Goal: Task Accomplishment & Management: Use online tool/utility

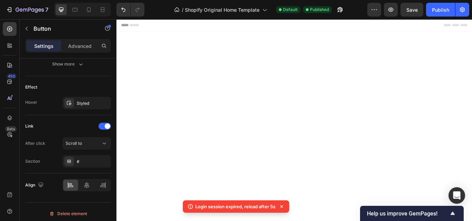
scroll to position [1581, 0]
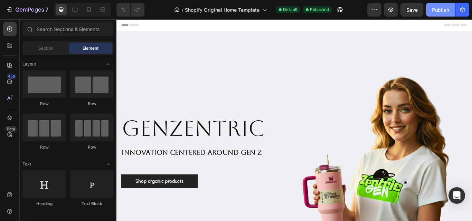
click at [439, 11] on div "Publish" at bounding box center [440, 9] width 17 height 7
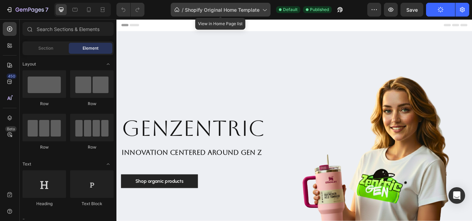
click at [243, 10] on span "Shopify Original Home Template" at bounding box center [222, 9] width 75 height 7
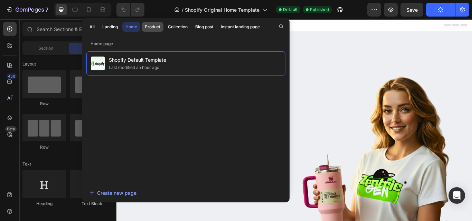
click at [148, 28] on div "Product" at bounding box center [153, 27] width 16 height 6
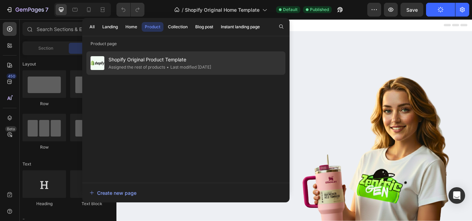
click at [156, 59] on span "Shopify Original Product Template" at bounding box center [159, 60] width 103 height 8
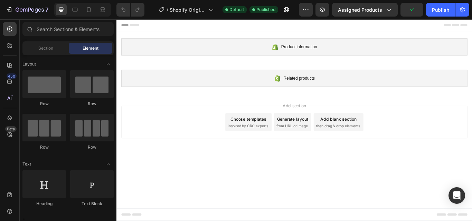
click at [269, 137] on div "Choose templates" at bounding box center [270, 135] width 42 height 7
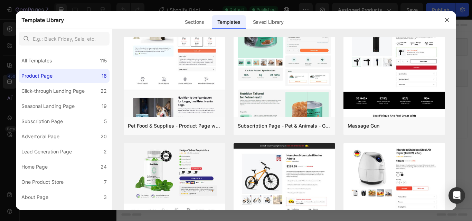
scroll to position [35, 0]
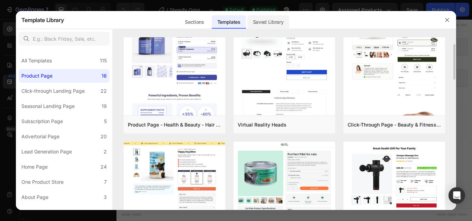
click at [283, 20] on div "Saved Library" at bounding box center [268, 22] width 42 height 14
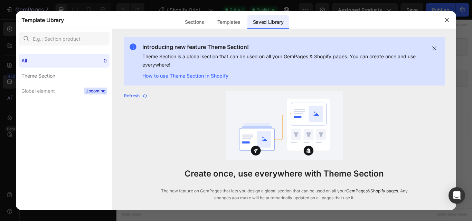
drag, startPoint x: 441, startPoint y: 21, endPoint x: 385, endPoint y: 1, distance: 59.5
click at [441, 21] on div at bounding box center [447, 20] width 18 height 18
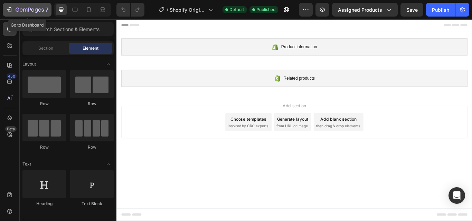
click at [17, 10] on icon "button" at bounding box center [30, 10] width 28 height 6
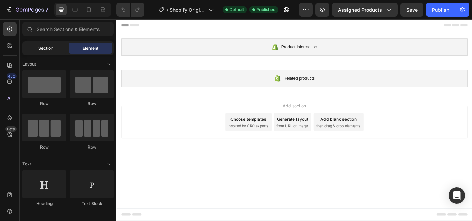
click at [40, 52] on div "Section" at bounding box center [46, 48] width 44 height 11
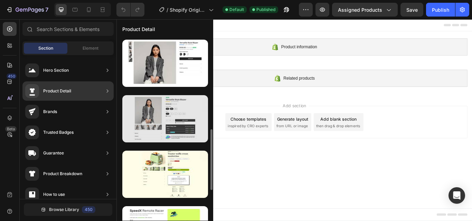
scroll to position [104, 0]
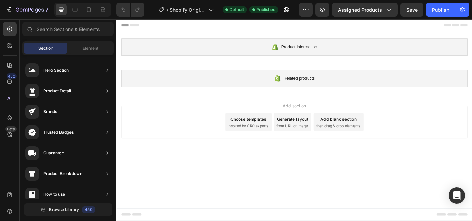
click at [273, 129] on div "Choose templates inspired by CRO experts" at bounding box center [270, 139] width 54 height 21
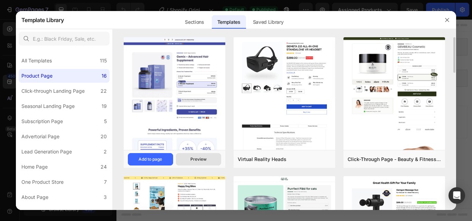
click at [198, 157] on div "Preview" at bounding box center [198, 159] width 16 height 6
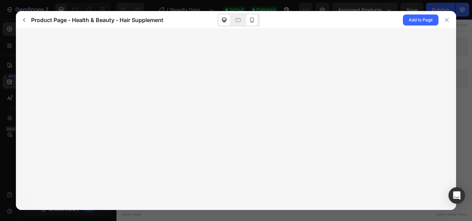
click at [254, 15] on div at bounding box center [251, 20] width 11 height 11
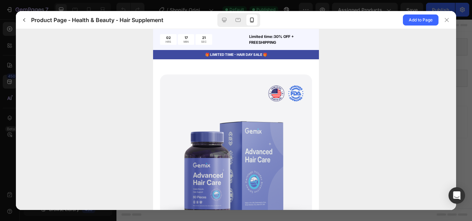
scroll to position [0, 0]
click at [134, 170] on div at bounding box center [236, 119] width 440 height 181
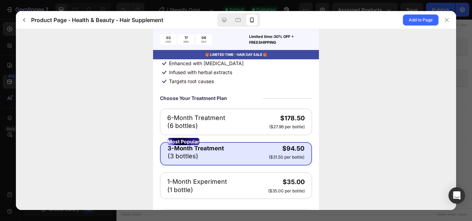
scroll to position [207, 0]
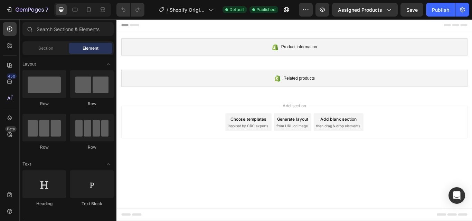
click at [274, 142] on span "inspired by CRO experts" at bounding box center [269, 144] width 47 height 6
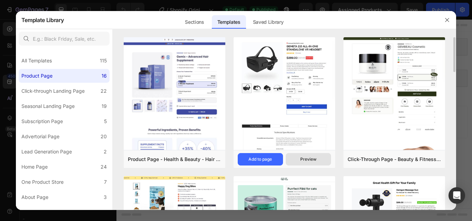
click at [319, 159] on button "Preview" at bounding box center [308, 159] width 45 height 12
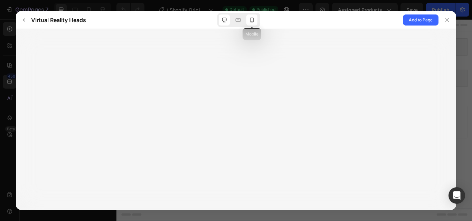
click at [252, 15] on div at bounding box center [251, 20] width 11 height 11
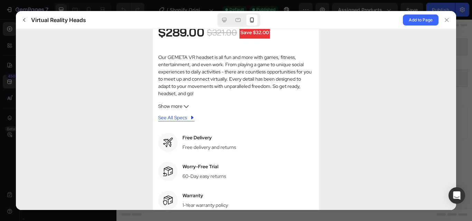
scroll to position [311, 0]
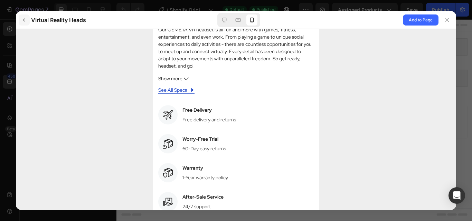
click at [22, 16] on button "button" at bounding box center [24, 20] width 11 height 11
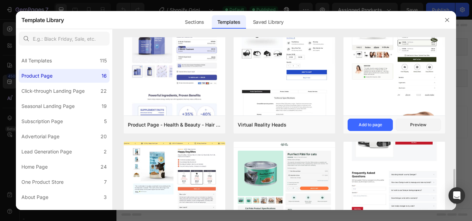
scroll to position [138, 0]
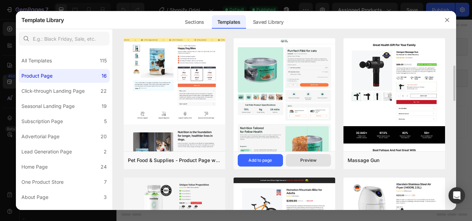
click at [302, 160] on div "Preview" at bounding box center [308, 160] width 16 height 6
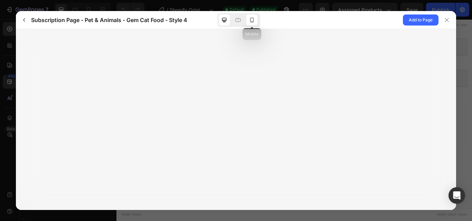
click at [250, 23] on icon at bounding box center [251, 20] width 7 height 7
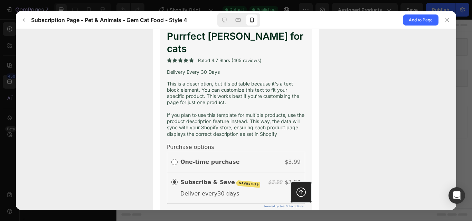
scroll to position [242, 0]
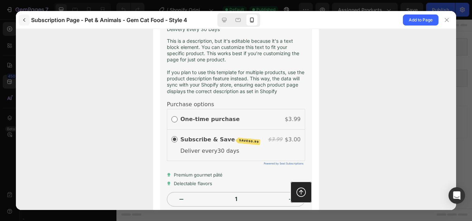
click at [24, 21] on icon "button" at bounding box center [24, 20] width 6 height 6
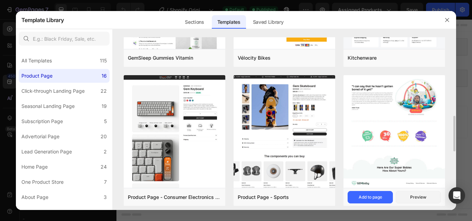
scroll to position [414, 0]
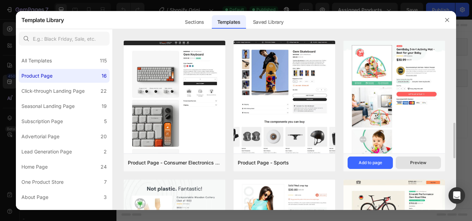
click at [413, 161] on div "Preview" at bounding box center [418, 163] width 16 height 6
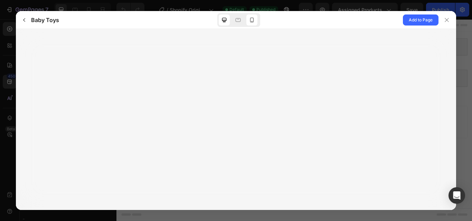
click at [250, 22] on icon at bounding box center [252, 20] width 4 height 5
click at [221, 21] on icon at bounding box center [224, 20] width 7 height 7
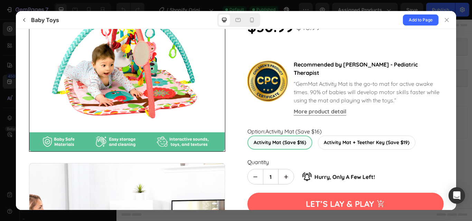
scroll to position [0, 0]
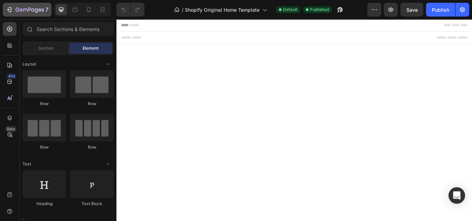
click at [19, 9] on icon "button" at bounding box center [30, 10] width 28 height 6
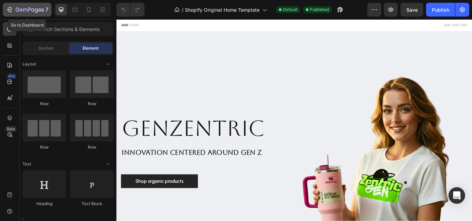
click at [15, 13] on div "7" at bounding box center [27, 10] width 42 height 8
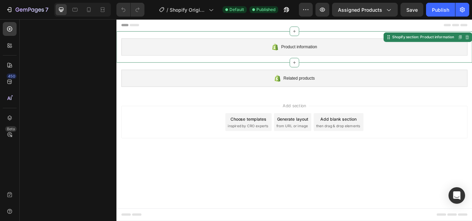
click at [221, 59] on div "Product information" at bounding box center [323, 52] width 403 height 20
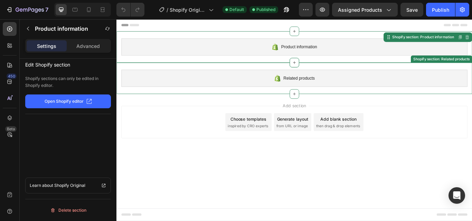
click at [212, 88] on div "Related products" at bounding box center [323, 88] width 403 height 20
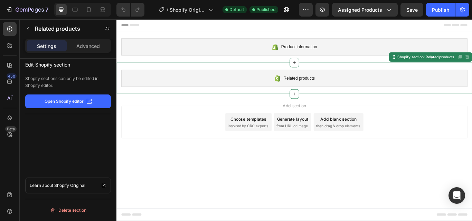
click at [209, 136] on div "Add section Choose templates inspired by CRO experts Generate layout from URL o…" at bounding box center [323, 140] width 403 height 38
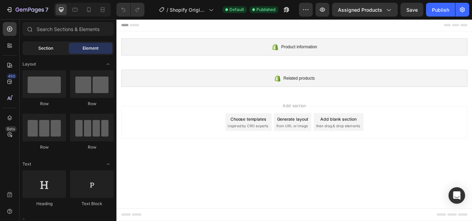
click at [50, 50] on span "Section" at bounding box center [45, 48] width 15 height 6
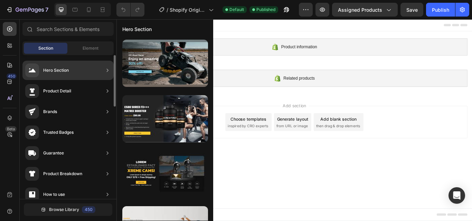
click at [88, 75] on div "Hero Section" at bounding box center [67, 70] width 91 height 19
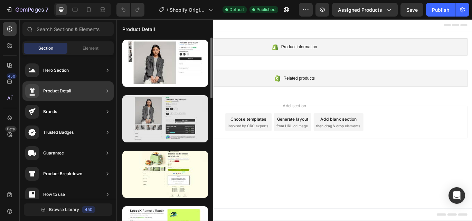
click at [157, 114] on div at bounding box center [165, 118] width 86 height 47
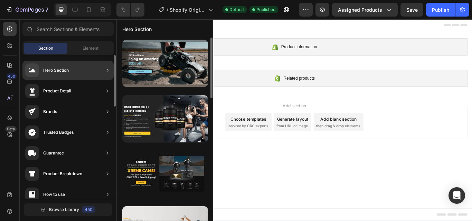
click at [93, 71] on div "Hero Section" at bounding box center [67, 70] width 91 height 19
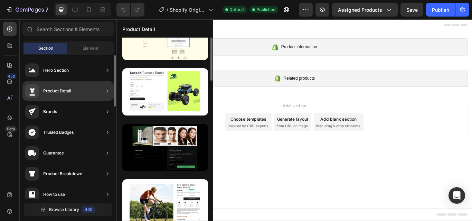
scroll to position [90, 0]
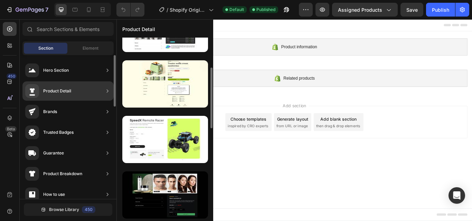
click at [66, 84] on div "Product Detail" at bounding box center [67, 90] width 91 height 19
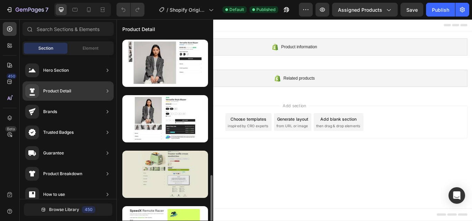
scroll to position [104, 0]
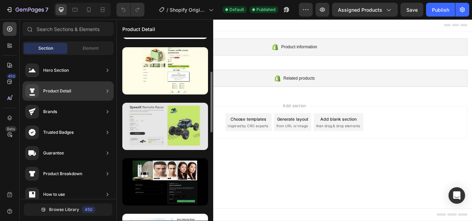
click at [165, 129] on div at bounding box center [165, 126] width 86 height 47
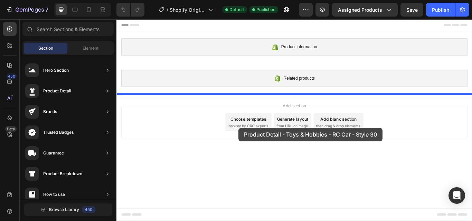
drag, startPoint x: 281, startPoint y: 149, endPoint x: 259, endPoint y: 146, distance: 23.0
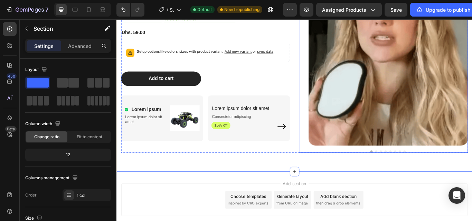
scroll to position [207, 0]
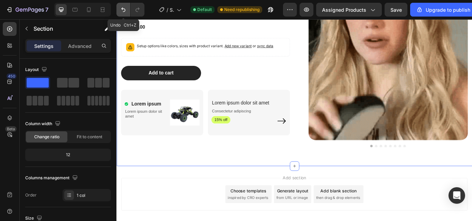
click at [122, 12] on icon "Undo/Redo" at bounding box center [123, 9] width 7 height 7
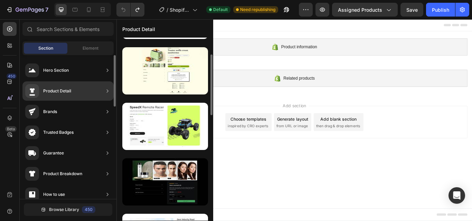
scroll to position [90, 0]
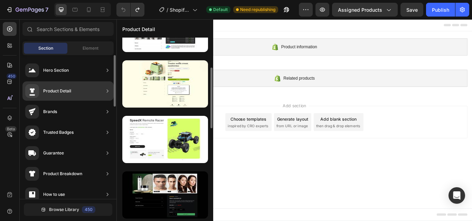
click at [70, 89] on div "Product Detail" at bounding box center [57, 91] width 28 height 7
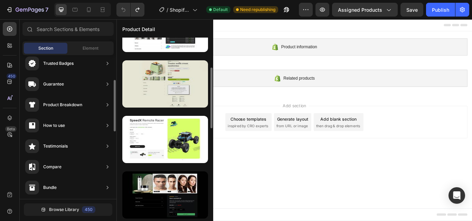
scroll to position [0, 0]
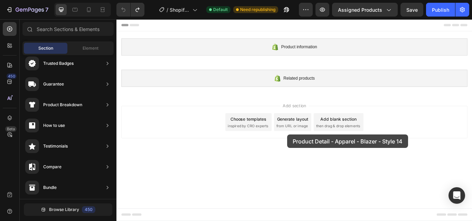
drag, startPoint x: 277, startPoint y: 87, endPoint x: 315, endPoint y: 154, distance: 76.9
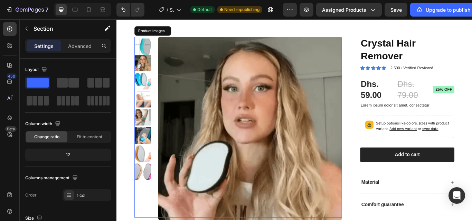
scroll to position [60, 0]
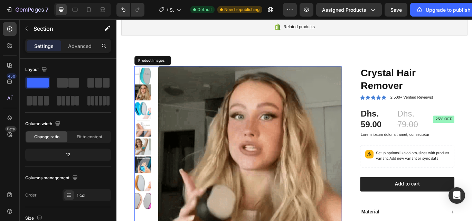
click at [150, 83] on img at bounding box center [146, 85] width 19 height 19
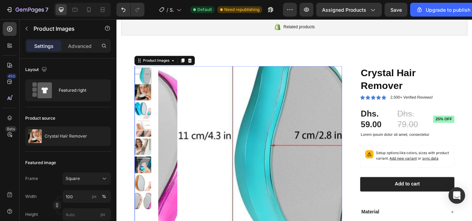
click at [149, 108] on img at bounding box center [146, 104] width 19 height 19
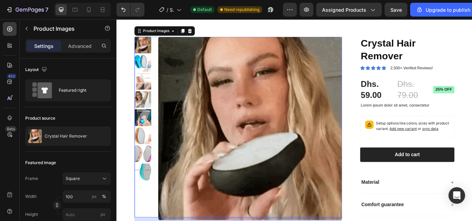
scroll to position [129, 0]
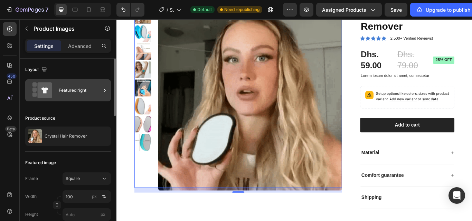
click at [80, 96] on div "Featured right" at bounding box center [80, 91] width 42 height 16
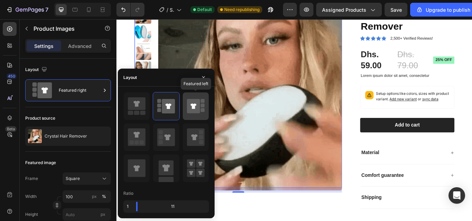
click at [191, 112] on icon at bounding box center [193, 106] width 13 height 15
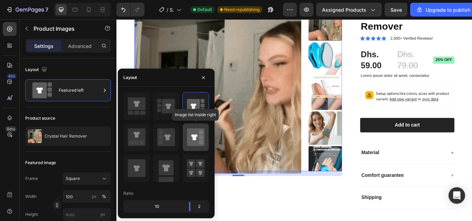
click at [183, 138] on div at bounding box center [196, 138] width 26 height 28
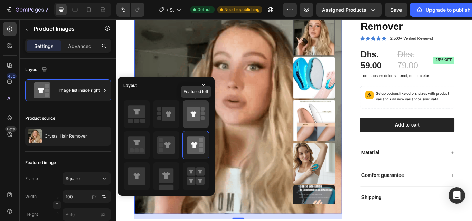
click at [183, 118] on div at bounding box center [196, 114] width 26 height 28
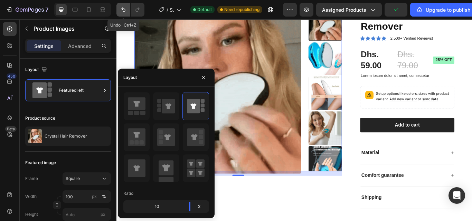
click at [123, 11] on icon "Undo/Redo" at bounding box center [123, 9] width 7 height 7
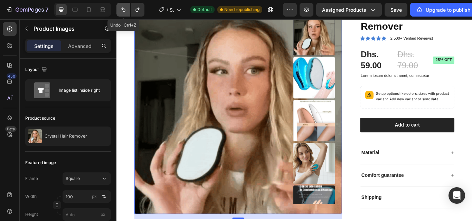
click at [117, 9] on button "Undo/Redo" at bounding box center [123, 10] width 14 height 14
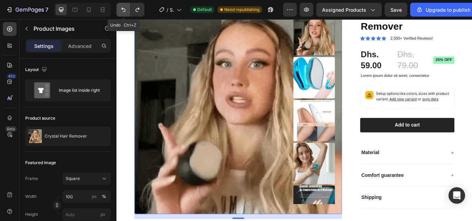
type input "100"
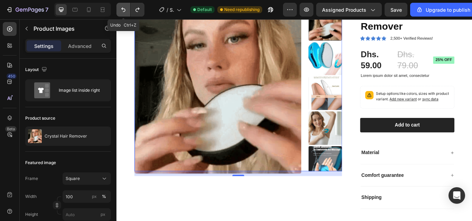
click at [117, 9] on button "Undo/Redo" at bounding box center [123, 10] width 14 height 14
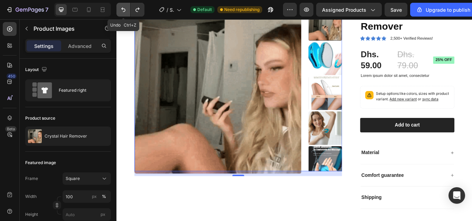
click at [117, 9] on button "Undo/Redo" at bounding box center [123, 10] width 14 height 14
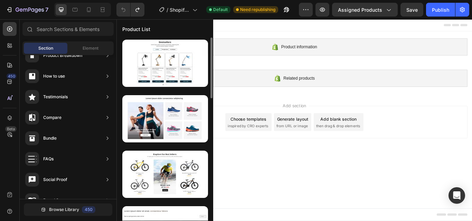
scroll to position [0, 0]
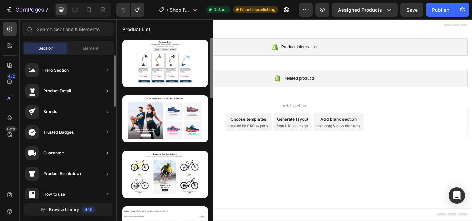
click at [74, 88] on div "Product Detail" at bounding box center [67, 90] width 91 height 19
click at [105, 95] on div at bounding box center [107, 91] width 7 height 14
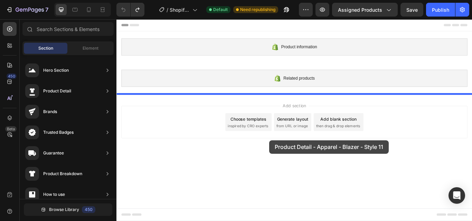
drag, startPoint x: 279, startPoint y: 139, endPoint x: 295, endPoint y: 161, distance: 26.0
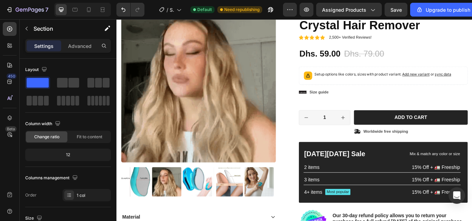
scroll to position [132, 0]
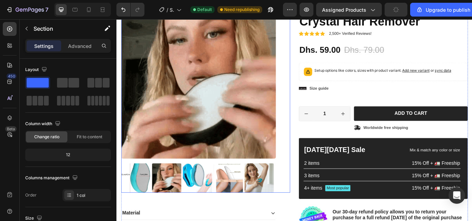
click at [194, 119] on img at bounding box center [212, 92] width 180 height 180
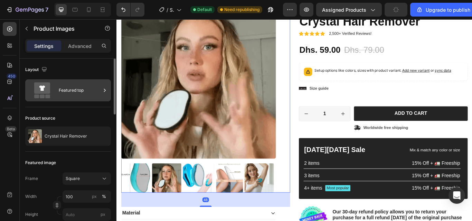
click at [77, 90] on div "Featured top" at bounding box center [80, 91] width 42 height 16
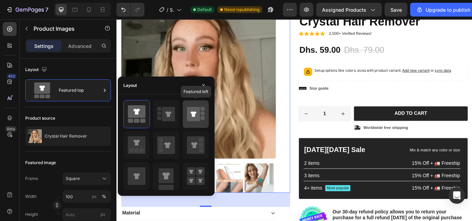
click at [191, 114] on icon at bounding box center [193, 114] width 13 height 15
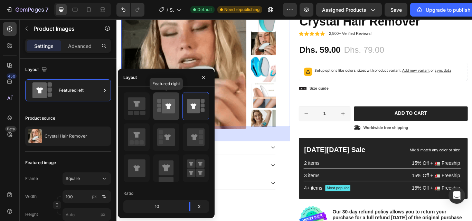
click at [173, 110] on icon at bounding box center [168, 106] width 13 height 15
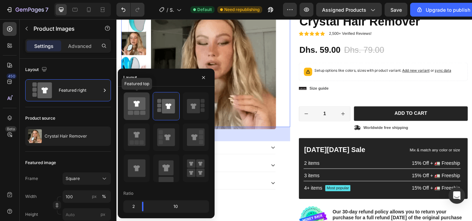
click at [138, 109] on icon at bounding box center [137, 103] width 18 height 13
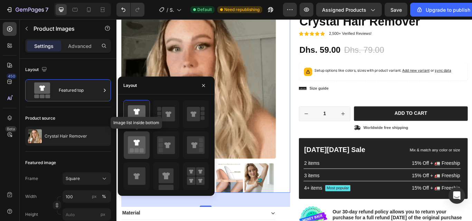
click at [136, 145] on icon at bounding box center [136, 143] width 6 height 6
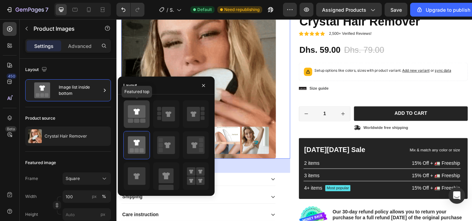
click at [138, 118] on icon at bounding box center [137, 111] width 18 height 13
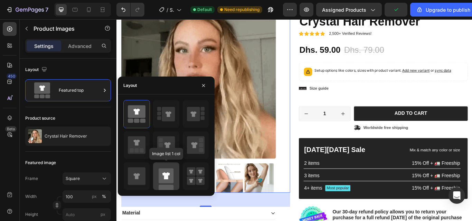
click at [169, 177] on rect at bounding box center [165, 175] width 15 height 15
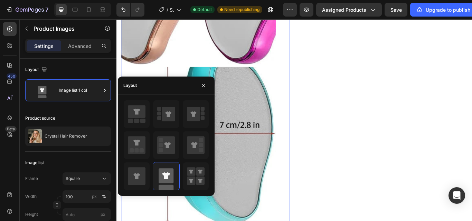
scroll to position [1262, 0]
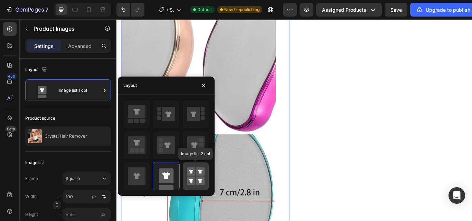
click at [198, 174] on rect at bounding box center [200, 171] width 9 height 9
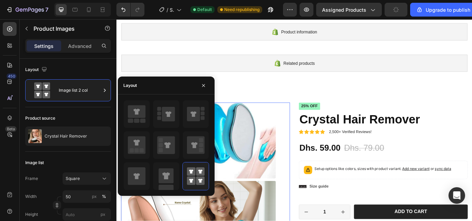
scroll to position [0, 0]
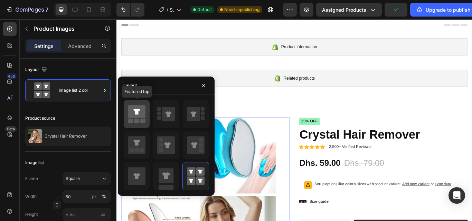
click at [139, 126] on div at bounding box center [137, 114] width 26 height 28
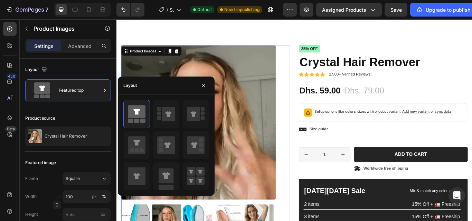
scroll to position [104, 0]
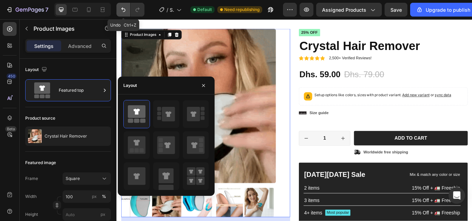
click at [121, 12] on icon "Undo/Redo" at bounding box center [123, 9] width 7 height 7
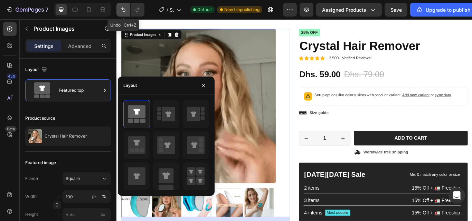
click at [121, 12] on icon "Undo/Redo" at bounding box center [123, 9] width 7 height 7
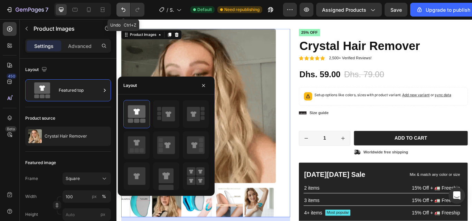
click at [121, 12] on icon "Undo/Redo" at bounding box center [123, 9] width 7 height 7
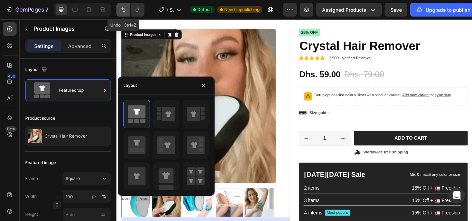
type input "100"
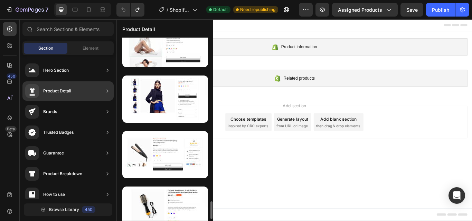
scroll to position [1703, 0]
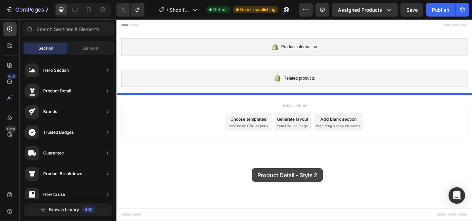
drag, startPoint x: 265, startPoint y: 196, endPoint x: 274, endPoint y: 193, distance: 9.8
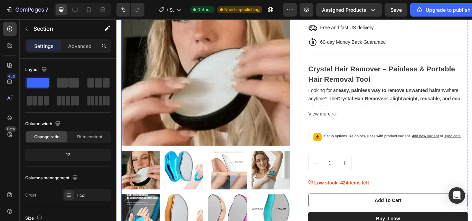
scroll to position [167, 0]
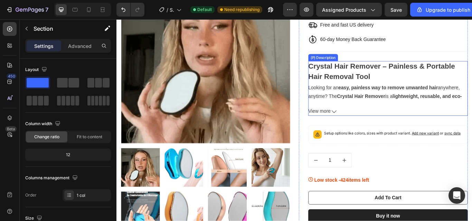
click at [354, 125] on span "View more" at bounding box center [353, 127] width 26 height 10
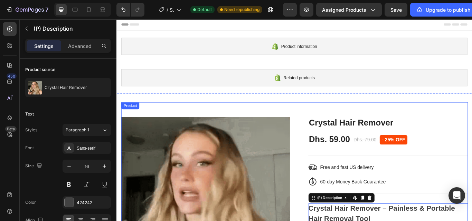
scroll to position [0, 0]
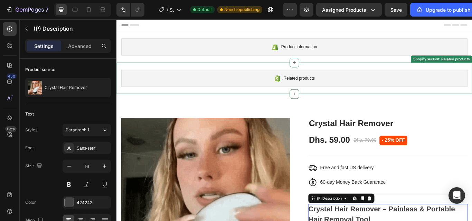
click at [185, 81] on div "Related products" at bounding box center [323, 88] width 403 height 20
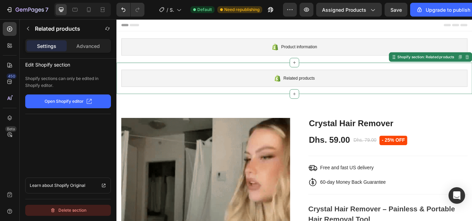
drag, startPoint x: 51, startPoint y: 62, endPoint x: 90, endPoint y: 208, distance: 150.8
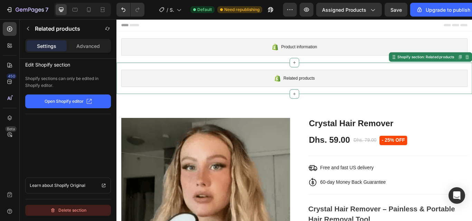
click at [90, 208] on button "Delete section" at bounding box center [68, 210] width 86 height 11
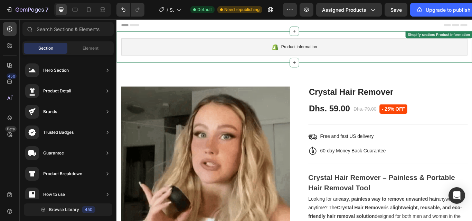
click at [166, 54] on div "Product information" at bounding box center [323, 52] width 403 height 20
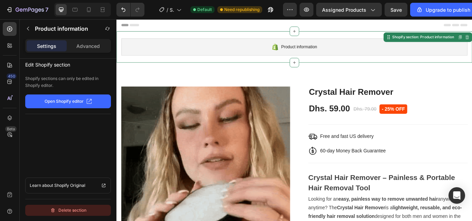
click at [85, 210] on div "Delete section" at bounding box center [68, 210] width 36 height 8
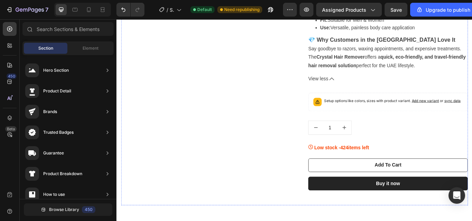
scroll to position [341, 0]
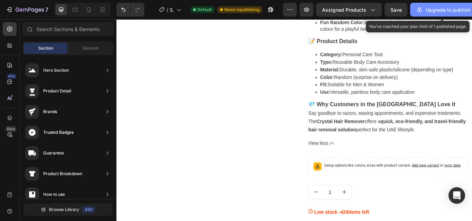
click at [424, 10] on div "Upgrade to publish" at bounding box center [443, 9] width 54 height 7
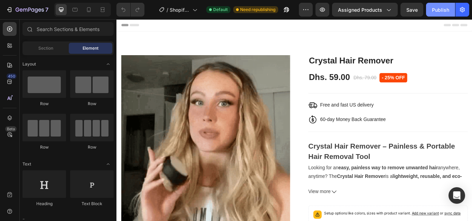
click at [437, 12] on div "Publish" at bounding box center [440, 9] width 17 height 7
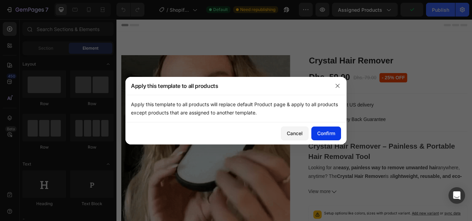
click at [330, 131] on div "Confirm" at bounding box center [326, 133] width 18 height 7
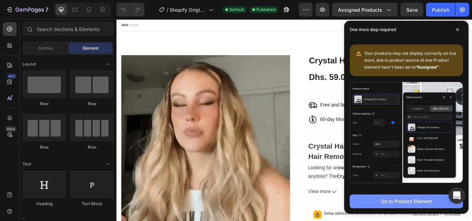
click at [401, 205] on button "Go to Product Element" at bounding box center [405, 202] width 113 height 14
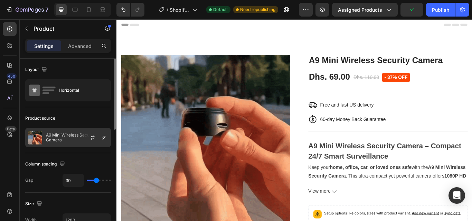
click at [59, 139] on p "A9 Mini Wireless Security Camera" at bounding box center [77, 138] width 62 height 10
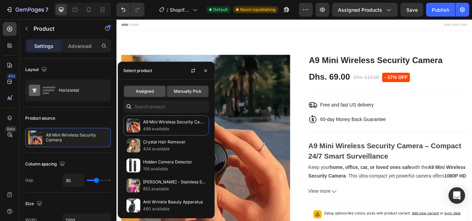
click at [147, 95] on div "Assigned" at bounding box center [144, 91] width 41 height 11
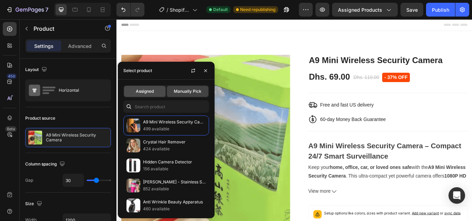
click at [153, 95] on div "Assigned" at bounding box center [144, 91] width 41 height 11
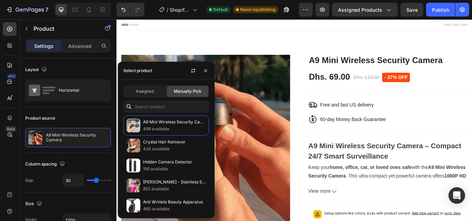
click at [182, 90] on span "Manually Pick" at bounding box center [188, 91] width 28 height 6
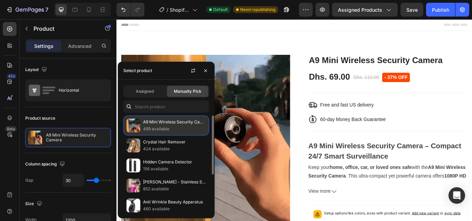
click at [170, 131] on p "499 available" at bounding box center [174, 129] width 63 height 7
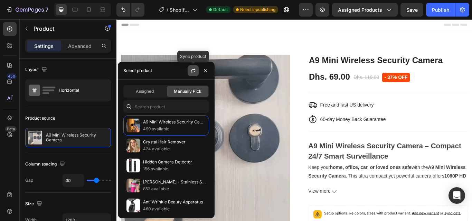
click at [194, 68] on icon "button" at bounding box center [193, 71] width 6 height 6
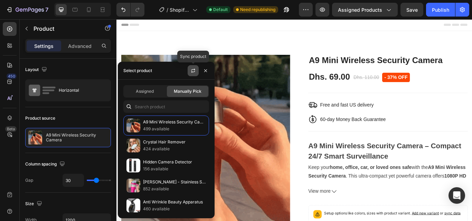
click at [194, 72] on icon "button" at bounding box center [193, 71] width 6 height 6
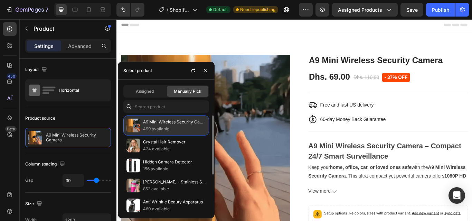
click at [167, 125] on p "A9 Mini Wireless Security Camera" at bounding box center [174, 122] width 63 height 7
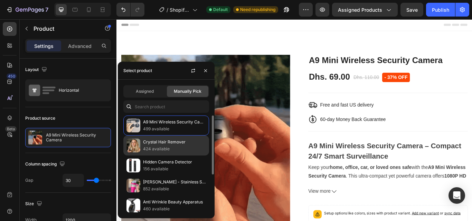
click at [160, 141] on p "Crystal Hair Remover" at bounding box center [174, 142] width 63 height 7
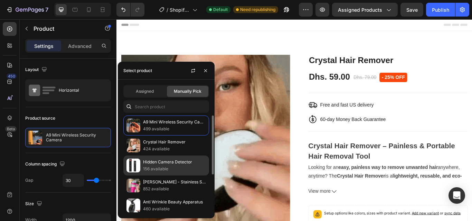
click at [155, 165] on p "Hidden Camera Detector" at bounding box center [174, 162] width 63 height 7
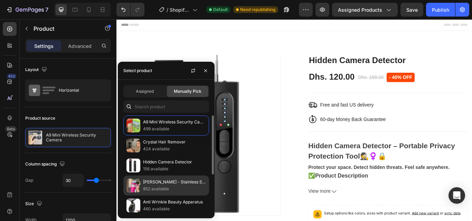
click at [157, 188] on p "852 available" at bounding box center [174, 189] width 63 height 7
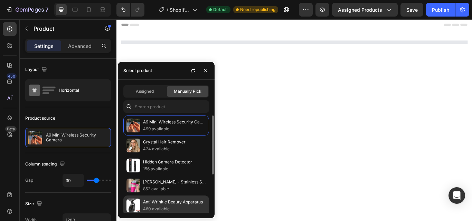
click at [156, 199] on p "Anti Wrinkle Beauty Apparatus" at bounding box center [174, 202] width 63 height 7
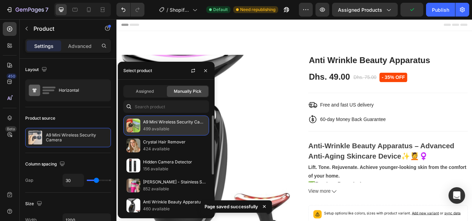
click at [167, 126] on p "499 available" at bounding box center [174, 129] width 63 height 7
click at [195, 123] on p "A9 Mini Wireless Security Camera" at bounding box center [174, 122] width 63 height 7
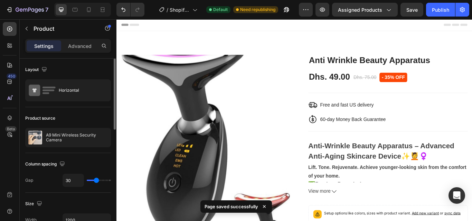
click at [91, 112] on div "Product source A9 Mini Wireless Security Camera" at bounding box center [68, 130] width 86 height 46
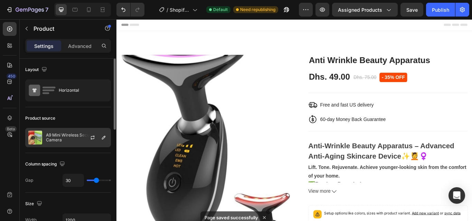
click at [81, 138] on div at bounding box center [95, 137] width 30 height 19
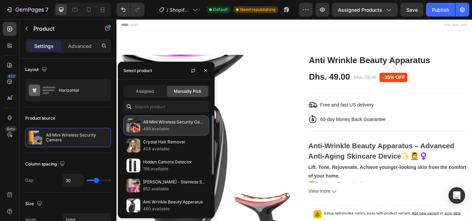
click at [132, 129] on img at bounding box center [133, 126] width 14 height 14
click at [159, 123] on p "A9 Mini Wireless Security Camera" at bounding box center [174, 122] width 63 height 7
click at [177, 127] on p "499 available" at bounding box center [174, 129] width 63 height 7
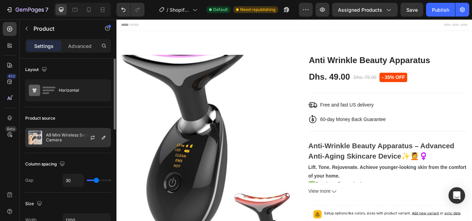
click at [95, 133] on div at bounding box center [95, 137] width 30 height 19
click at [62, 137] on p "A9 Mini Wireless Security Camera" at bounding box center [77, 138] width 62 height 10
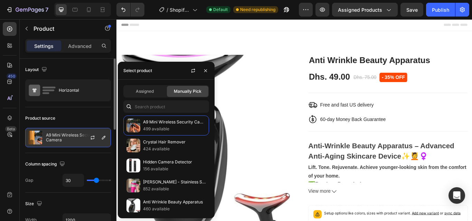
click at [51, 138] on p "A9 Mini Wireless Security Camera" at bounding box center [77, 138] width 62 height 10
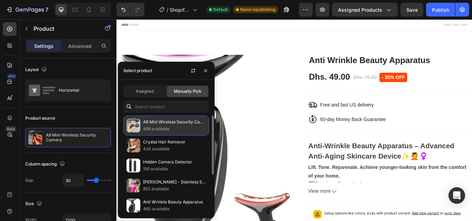
click at [192, 126] on p "499 available" at bounding box center [174, 129] width 63 height 7
click at [196, 124] on p "A9 Mini Wireless Security Camera" at bounding box center [174, 122] width 63 height 7
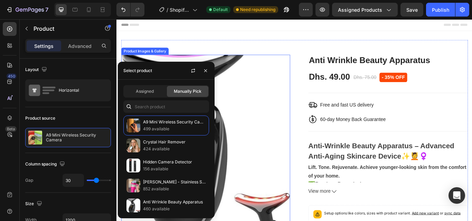
click at [252, 119] on img at bounding box center [220, 159] width 197 height 197
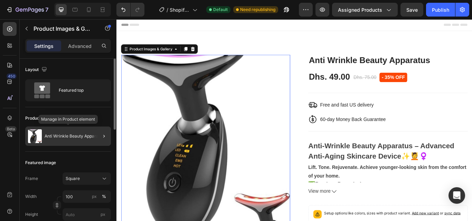
click at [49, 136] on p "Anti Wrinkle Beauty Apparatus" at bounding box center [75, 136] width 60 height 5
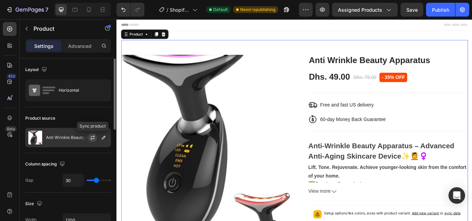
click at [90, 136] on icon "button" at bounding box center [93, 138] width 6 height 6
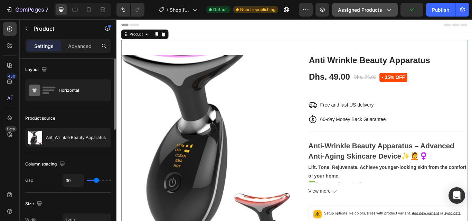
click at [356, 13] on span "Assigned Products" at bounding box center [360, 9] width 44 height 7
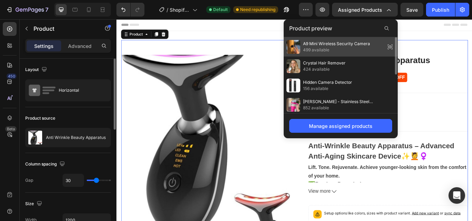
click at [333, 49] on span "499 available" at bounding box center [336, 50] width 67 height 6
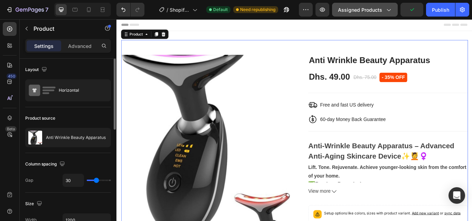
click at [355, 13] on span "Assigned Products" at bounding box center [360, 9] width 44 height 7
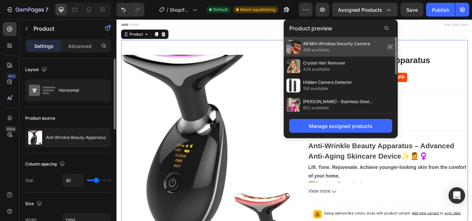
click at [391, 47] on icon at bounding box center [390, 47] width 10 height 10
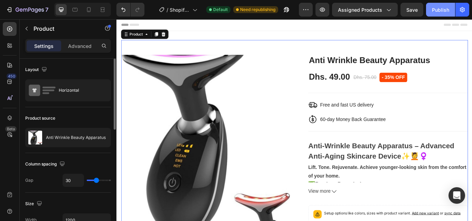
click at [431, 8] on button "Publish" at bounding box center [440, 10] width 29 height 14
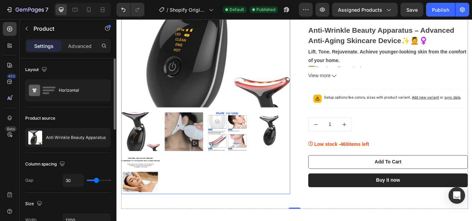
scroll to position [138, 0]
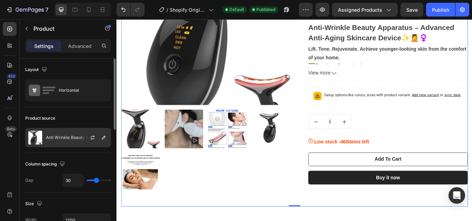
click at [58, 136] on p "Anti Wrinkle Beauty Apparatus" at bounding box center [76, 137] width 60 height 5
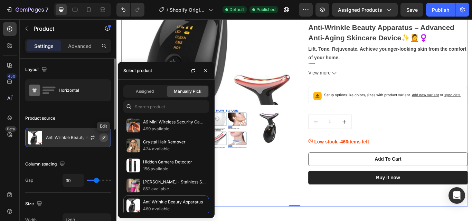
click at [106, 141] on button "button" at bounding box center [103, 138] width 8 height 8
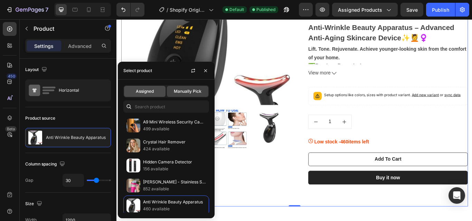
click at [147, 95] on div "Assigned" at bounding box center [144, 91] width 41 height 11
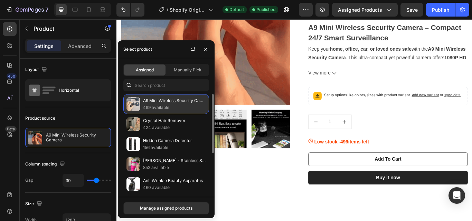
click at [155, 105] on p "499 available" at bounding box center [174, 107] width 63 height 7
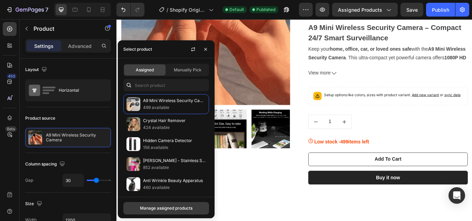
click at [158, 208] on div "Manage assigned products" at bounding box center [166, 208] width 52 height 6
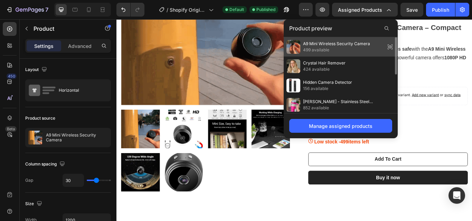
click at [325, 46] on span "A9 Mini Wireless Security Camera" at bounding box center [336, 44] width 67 height 6
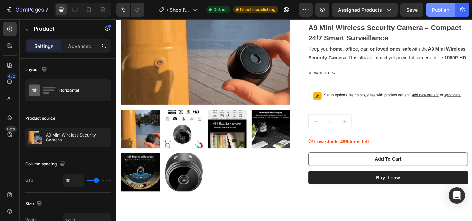
click at [439, 12] on div "Publish" at bounding box center [440, 9] width 17 height 7
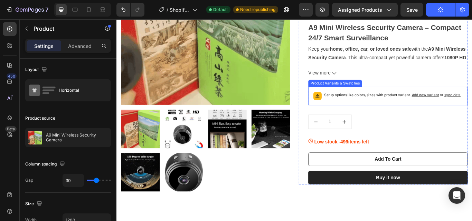
click at [405, 111] on p "Setup options like colors, sizes with product variant. Add new variant or sync …" at bounding box center [437, 107] width 159 height 7
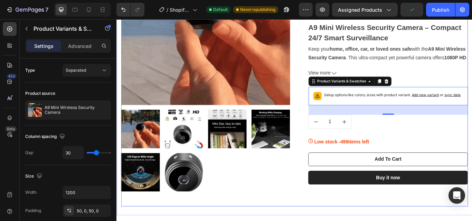
click at [277, 219] on div "Product Images & Gallery A9 Mini Wireless Security Camera (P) Title Dhs. 69.00 …" at bounding box center [324, 71] width 404 height 333
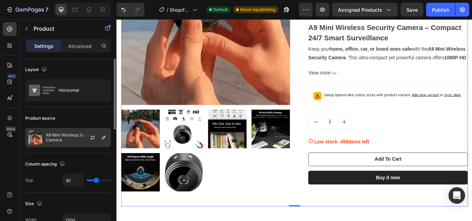
click at [52, 142] on p "A9 Mini Wireless Security Camera" at bounding box center [77, 138] width 62 height 10
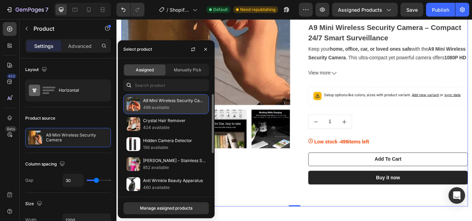
click at [166, 104] on p "499 available" at bounding box center [174, 107] width 63 height 7
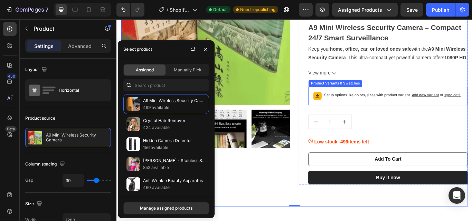
click at [426, 114] on div "Setup options like colors, sizes with product variant. Add new variant or sync …" at bounding box center [437, 109] width 159 height 10
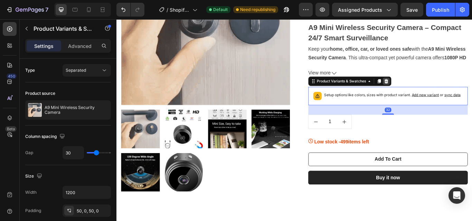
click at [428, 90] on icon at bounding box center [430, 91] width 4 height 5
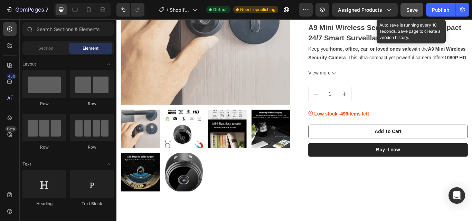
click at [410, 11] on span "Save" at bounding box center [411, 10] width 11 height 6
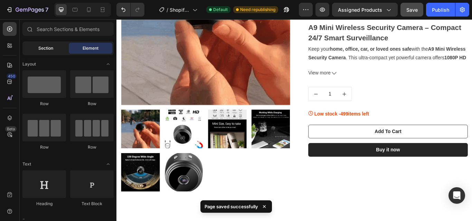
click at [51, 51] on span "Section" at bounding box center [45, 48] width 15 height 6
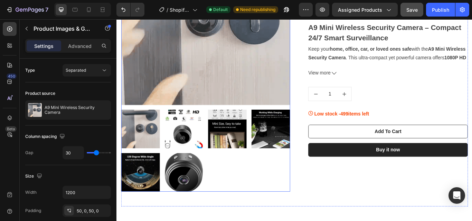
click at [260, 69] on img at bounding box center [220, 21] width 197 height 197
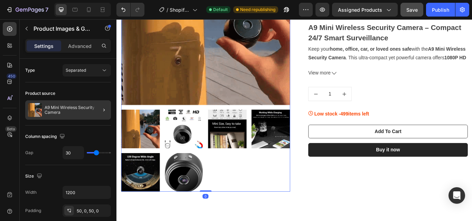
click at [50, 109] on p "A9 Mini Wireless Security Camera" at bounding box center [77, 110] width 64 height 10
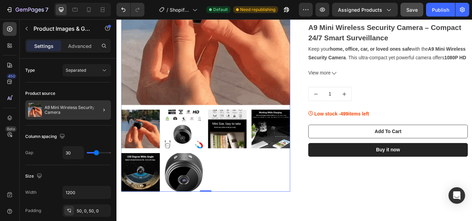
click at [74, 112] on p "A9 Mini Wireless Security Camera" at bounding box center [77, 110] width 64 height 10
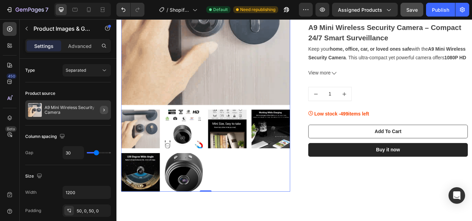
click at [104, 109] on icon "button" at bounding box center [103, 110] width 1 height 3
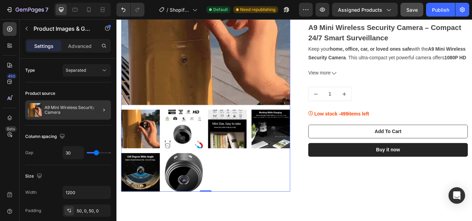
click at [74, 115] on p "A9 Mini Wireless Security Camera" at bounding box center [77, 110] width 64 height 10
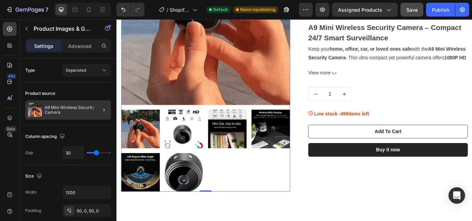
click at [74, 115] on p "A9 Mini Wireless Security Camera" at bounding box center [77, 110] width 64 height 10
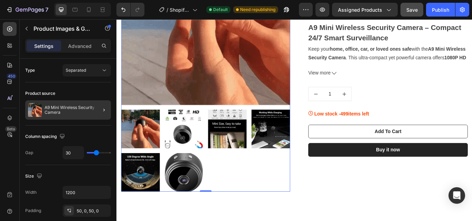
click at [74, 115] on p "A9 Mini Wireless Security Camera" at bounding box center [77, 110] width 64 height 10
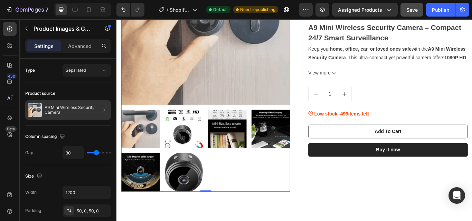
drag, startPoint x: 74, startPoint y: 115, endPoint x: 62, endPoint y: 112, distance: 12.4
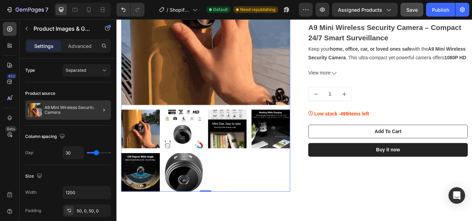
click at [62, 112] on p "A9 Mini Wireless Security Camera" at bounding box center [77, 110] width 64 height 10
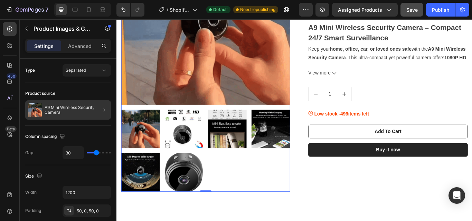
click at [62, 112] on p "A9 Mini Wireless Security Camera" at bounding box center [77, 110] width 64 height 10
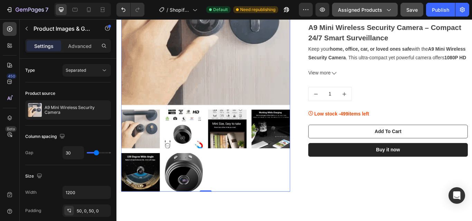
click at [377, 12] on span "Assigned Products" at bounding box center [360, 9] width 44 height 7
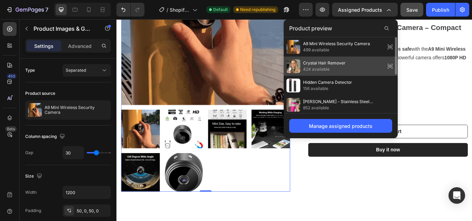
click at [334, 59] on div "Crystal Hair Remover 424 available" at bounding box center [315, 66] width 59 height 14
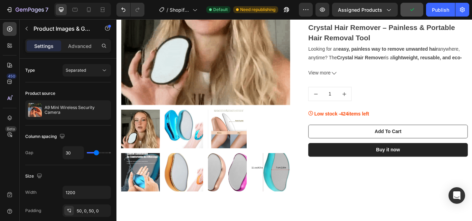
click at [360, 17] on div "7 / Shopify Original Product Template Default Need republishing Preview Assigne…" at bounding box center [236, 10] width 472 height 20
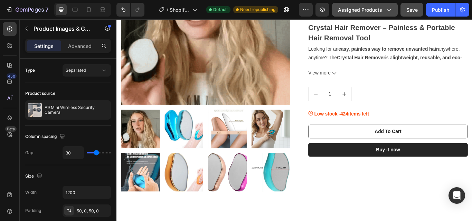
click at [361, 12] on span "Assigned Products" at bounding box center [360, 9] width 44 height 7
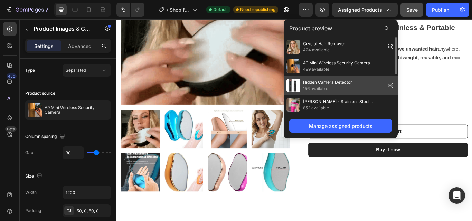
click at [333, 81] on span "Hidden Camera Detector" at bounding box center [327, 82] width 49 height 6
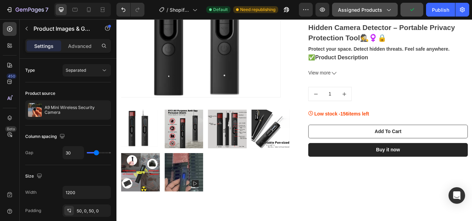
click at [369, 12] on span "Assigned Products" at bounding box center [360, 9] width 44 height 7
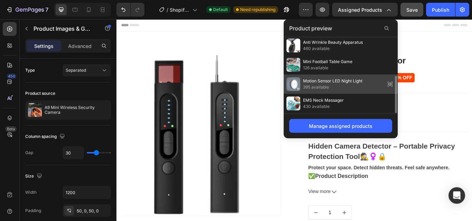
scroll to position [0, 0]
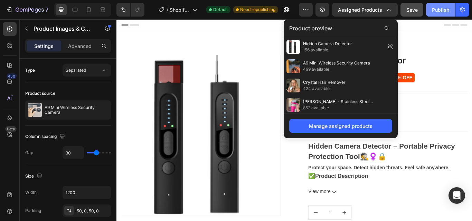
click at [433, 12] on div "Publish" at bounding box center [440, 9] width 17 height 7
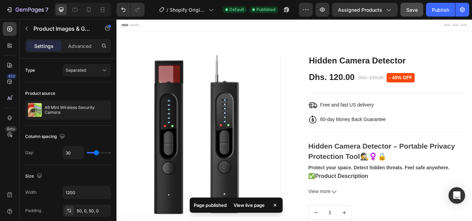
click at [243, 205] on div "View live page" at bounding box center [248, 206] width 39 height 10
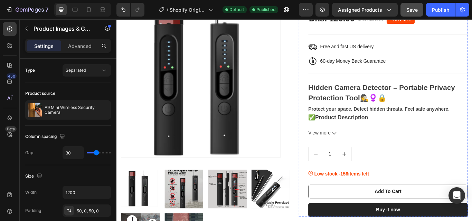
scroll to position [104, 0]
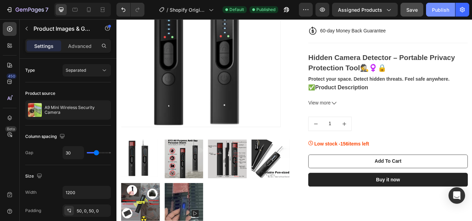
click at [444, 10] on div "Publish" at bounding box center [440, 9] width 17 height 7
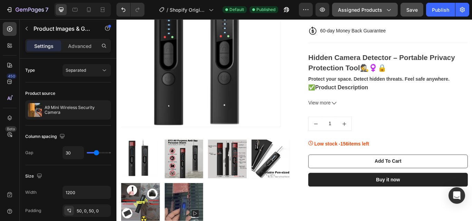
click at [357, 6] on span "Assigned Products" at bounding box center [360, 9] width 44 height 7
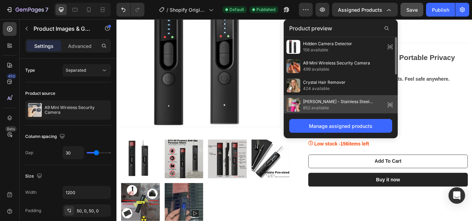
click at [327, 103] on span "Stanley - Stainless Steel Tumbler" at bounding box center [342, 102] width 79 height 6
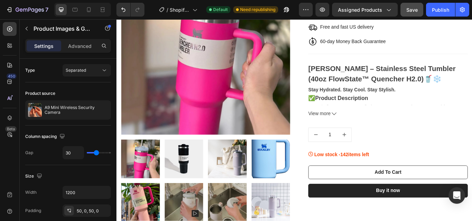
click at [45, 47] on p "Settings" at bounding box center [43, 45] width 19 height 7
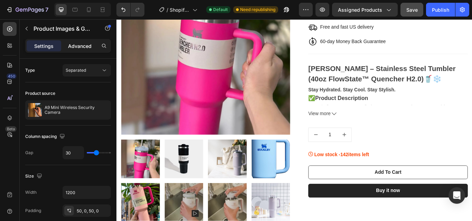
click at [78, 50] on div "Advanced" at bounding box center [79, 45] width 35 height 11
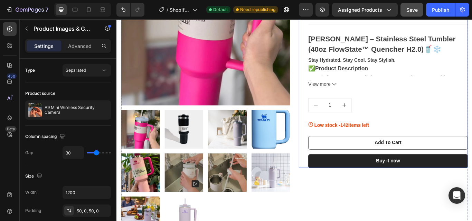
scroll to position [0, 0]
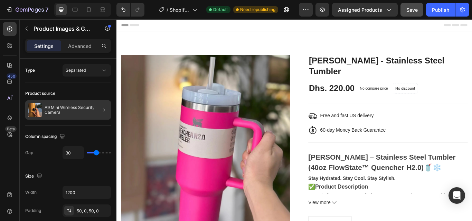
click at [77, 108] on p "A9 Mini Wireless Security Camera" at bounding box center [77, 110] width 64 height 10
click at [104, 109] on icon "button" at bounding box center [104, 110] width 6 height 6
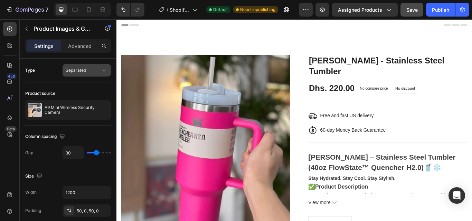
click at [76, 72] on span "Separated" at bounding box center [76, 70] width 20 height 5
click at [102, 70] on icon at bounding box center [104, 70] width 7 height 7
click at [35, 70] on div "Type Separated" at bounding box center [68, 70] width 86 height 12
click at [77, 49] on p "Advanced" at bounding box center [79, 45] width 23 height 7
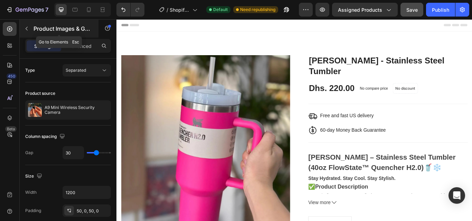
click at [28, 26] on icon "button" at bounding box center [27, 29] width 6 height 6
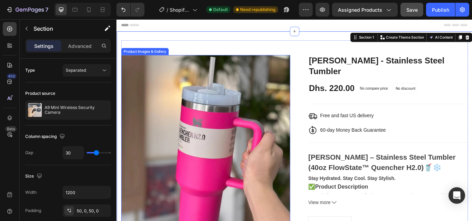
click at [213, 80] on img at bounding box center [220, 159] width 197 height 197
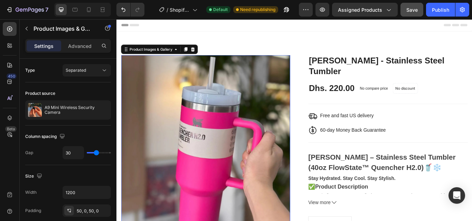
click at [209, 141] on img at bounding box center [220, 159] width 197 height 197
click at [204, 152] on img at bounding box center [220, 159] width 197 height 197
click at [201, 162] on img at bounding box center [220, 159] width 197 height 197
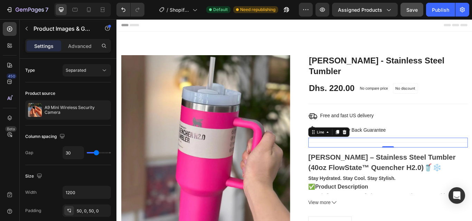
click at [369, 158] on div "Title Line 0" at bounding box center [433, 163] width 186 height 11
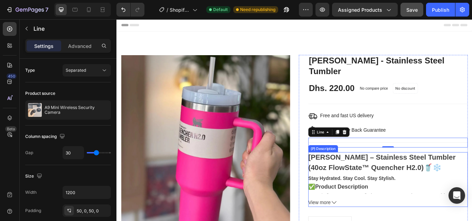
click at [357, 185] on strong "Stanley – Stainless Steel Tumbler (40oz FlowState™ Quencher H2.0)" at bounding box center [426, 186] width 172 height 21
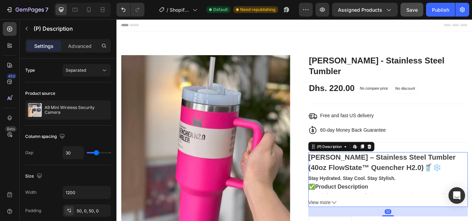
click at [357, 185] on strong "Stanley – Stainless Steel Tumbler (40oz FlowState™ Quencher H2.0)" at bounding box center [426, 186] width 172 height 21
click at [43, 94] on div "Product source" at bounding box center [40, 93] width 30 height 6
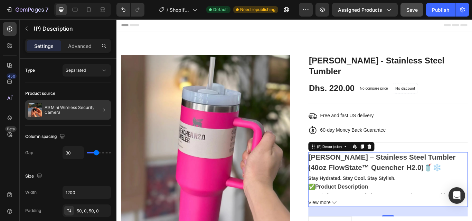
click at [60, 106] on p "A9 Mini Wireless Security Camera" at bounding box center [77, 110] width 64 height 10
click at [80, 107] on p "A9 Mini Wireless Security Camera" at bounding box center [77, 110] width 64 height 10
drag, startPoint x: 80, startPoint y: 107, endPoint x: 54, endPoint y: 108, distance: 26.6
click at [54, 108] on p "A9 Mini Wireless Security Camera" at bounding box center [77, 110] width 64 height 10
click at [75, 112] on p "A9 Mini Wireless Security Camera" at bounding box center [77, 110] width 64 height 10
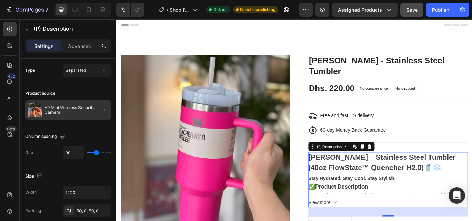
click at [75, 112] on p "A9 Mini Wireless Security Camera" at bounding box center [77, 110] width 64 height 10
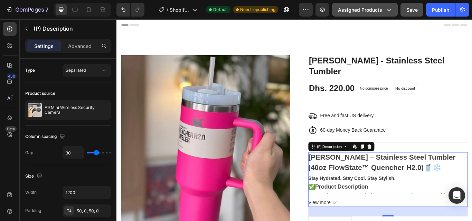
click at [367, 10] on span "Assigned Products" at bounding box center [360, 9] width 44 height 7
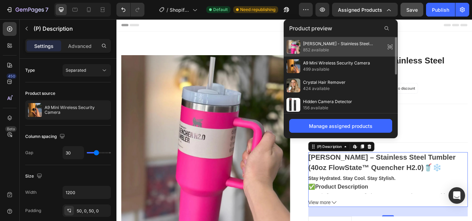
click at [354, 49] on span "852 available" at bounding box center [342, 50] width 79 height 6
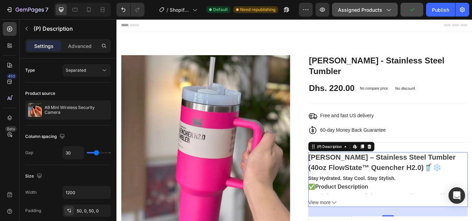
click at [357, 13] on button "Assigned Products" at bounding box center [365, 10] width 66 height 14
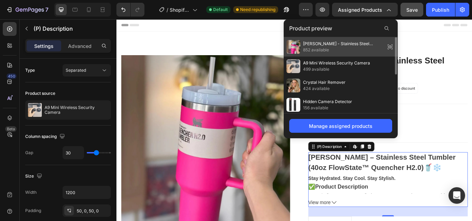
click at [392, 47] on icon at bounding box center [390, 47] width 10 height 10
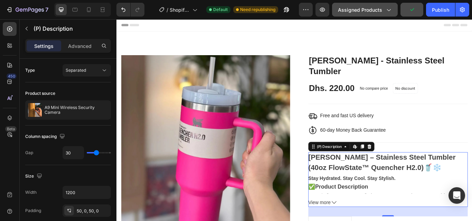
click at [370, 11] on span "Assigned Products" at bounding box center [360, 9] width 44 height 7
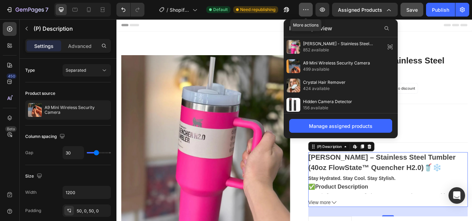
click at [306, 8] on icon "button" at bounding box center [305, 9] width 7 height 7
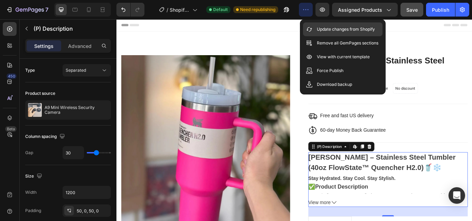
click at [332, 34] on div "Update changes from Shopify" at bounding box center [342, 29] width 79 height 14
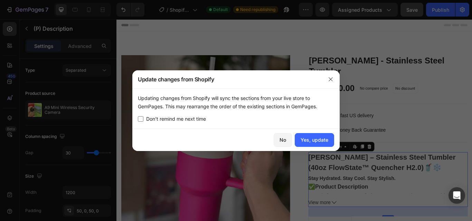
click at [245, 33] on div at bounding box center [236, 110] width 472 height 221
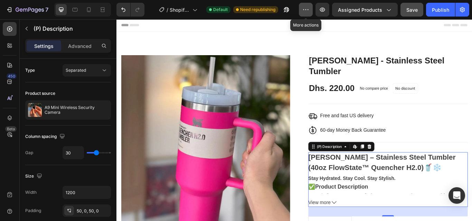
click at [308, 10] on icon "button" at bounding box center [305, 9] width 7 height 7
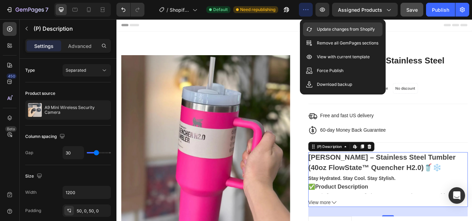
click at [309, 24] on div "Update changes from Shopify" at bounding box center [342, 29] width 79 height 14
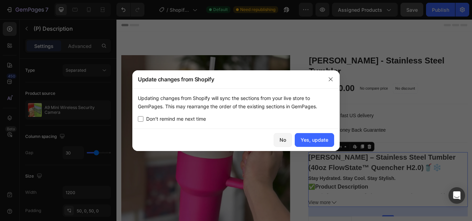
click at [172, 117] on span "Don’t remind me next time" at bounding box center [176, 119] width 60 height 8
checkbox input "false"
click at [320, 136] on div "Yes, update" at bounding box center [314, 139] width 28 height 7
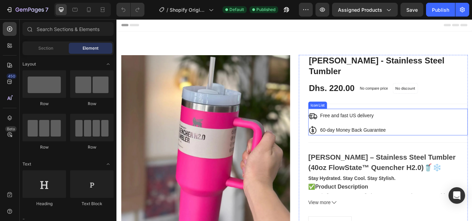
scroll to position [69, 0]
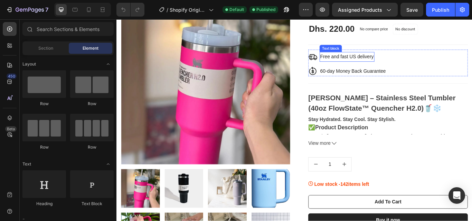
click at [394, 58] on p "Free and fast US delivery" at bounding box center [385, 63] width 62 height 10
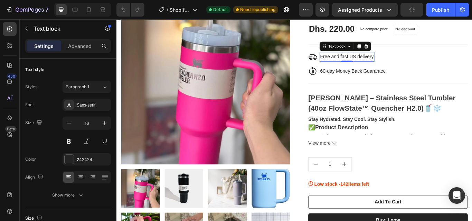
click at [404, 58] on p "Free and fast US delivery" at bounding box center [385, 63] width 62 height 10
click at [392, 58] on p "Free and fast US delivery" at bounding box center [385, 63] width 62 height 10
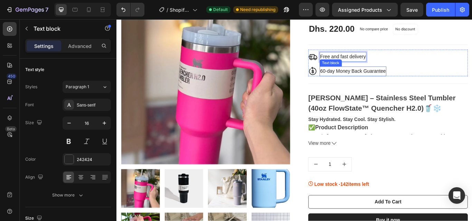
click at [355, 75] on p "60-day Money Back Guarantee" at bounding box center [392, 80] width 76 height 10
click at [358, 75] on p "60-day Money Back Guarantee" at bounding box center [392, 80] width 76 height 10
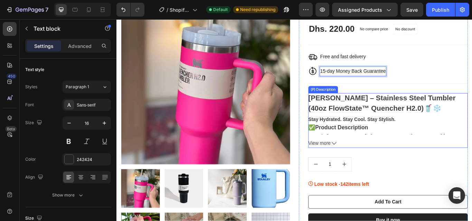
click at [363, 160] on span "View more" at bounding box center [353, 165] width 26 height 10
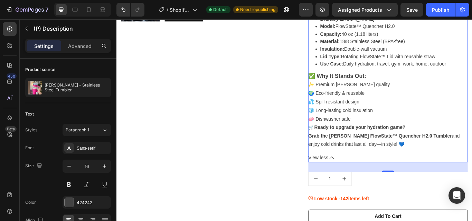
scroll to position [518, 0]
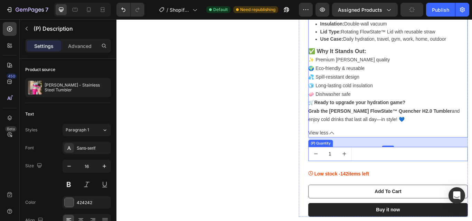
click at [427, 168] on div "1" at bounding box center [433, 176] width 186 height 17
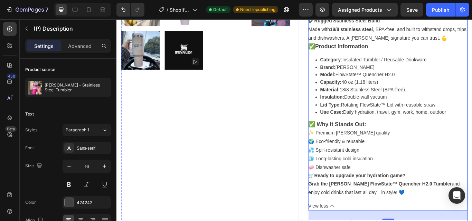
scroll to position [414, 0]
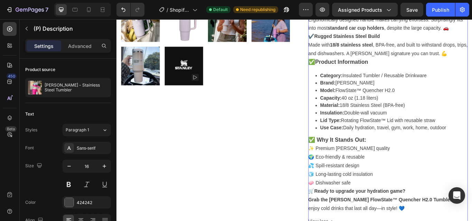
click at [441, 137] on div "Stanley – Stainless Steel Tumbler (40oz FlowState™ Quencher H2.0) 🥤❄️ Stay Hydr…" at bounding box center [433, 2] width 186 height 485
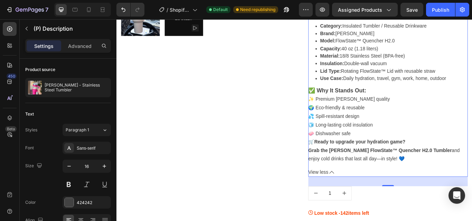
scroll to position [518, 0]
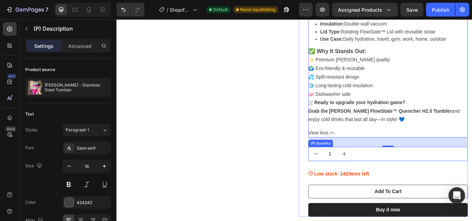
click at [430, 168] on div "1" at bounding box center [433, 176] width 186 height 17
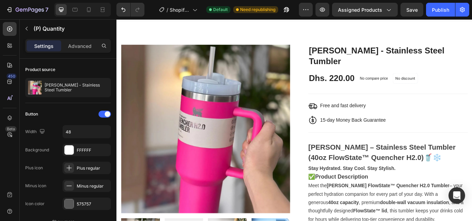
scroll to position [0, 0]
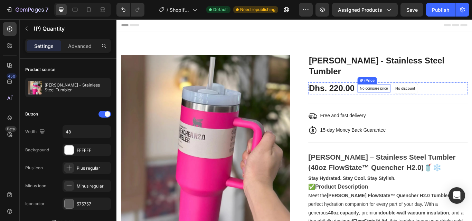
click at [420, 98] on p "No compare price" at bounding box center [416, 100] width 33 height 4
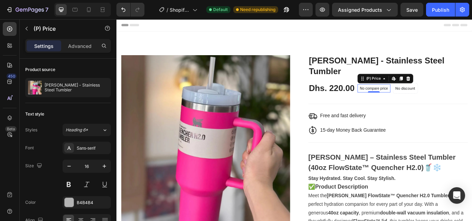
click at [420, 98] on p "No compare price" at bounding box center [416, 100] width 33 height 4
click at [416, 95] on div "No compare price" at bounding box center [416, 100] width 38 height 10
click at [77, 43] on p "Advanced" at bounding box center [79, 45] width 23 height 7
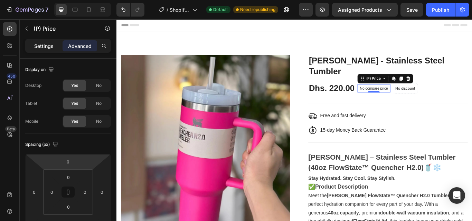
click at [48, 41] on div "Settings" at bounding box center [44, 45] width 35 height 11
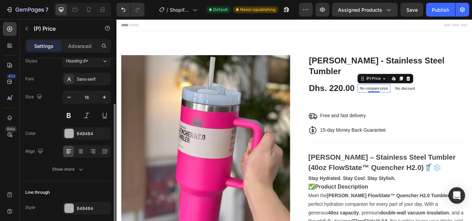
scroll to position [96, 0]
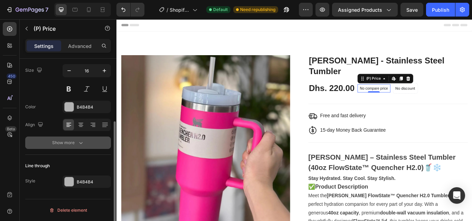
click at [66, 138] on button "Show more" at bounding box center [68, 143] width 86 height 12
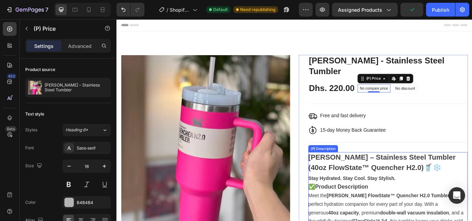
scroll to position [35, 0]
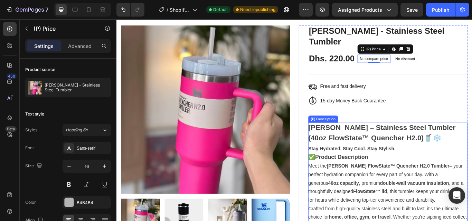
click at [386, 168] on strong "Stay Hydrated. Stay Cool. Stay Stylish." at bounding box center [391, 171] width 102 height 6
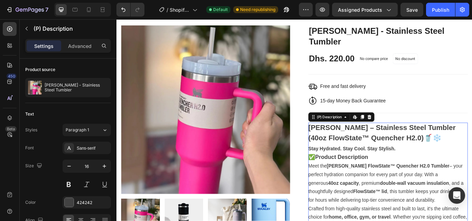
click at [386, 168] on strong "Stay Hydrated. Stay Cool. Stay Stylish." at bounding box center [391, 171] width 102 height 6
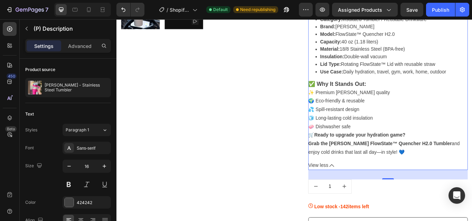
scroll to position [483, 0]
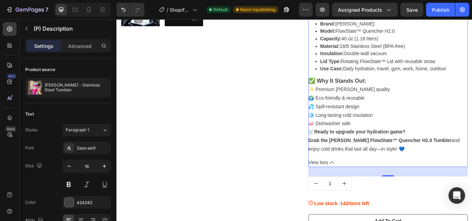
click at [353, 182] on span "View less" at bounding box center [351, 187] width 23 height 10
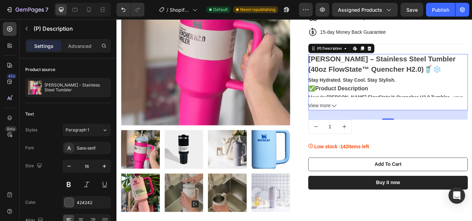
scroll to position [35, 0]
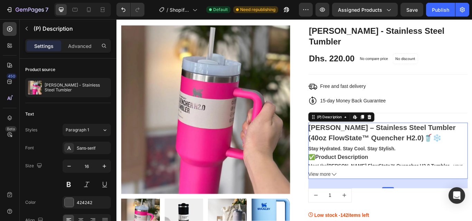
click at [388, 206] on div "32" at bounding box center [433, 211] width 186 height 11
click at [391, 217] on div "1" at bounding box center [433, 225] width 186 height 17
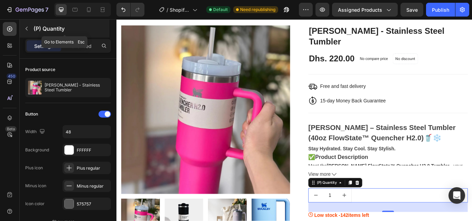
click at [28, 30] on icon "button" at bounding box center [27, 29] width 6 height 6
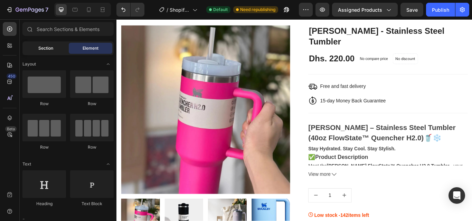
click at [47, 51] on span "Section" at bounding box center [45, 48] width 15 height 6
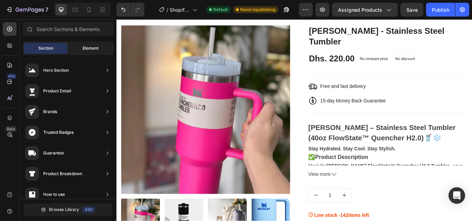
click at [76, 47] on div "Element" at bounding box center [91, 48] width 44 height 11
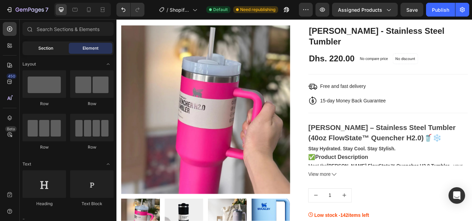
click at [46, 47] on span "Section" at bounding box center [45, 48] width 15 height 6
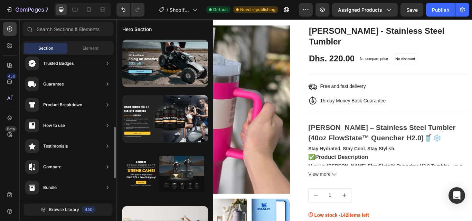
scroll to position [104, 0]
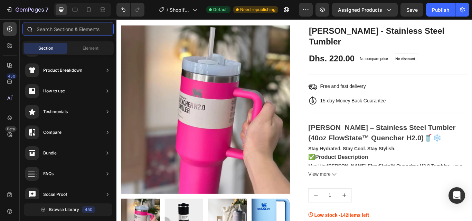
click at [68, 33] on input "text" at bounding box center [67, 29] width 91 height 14
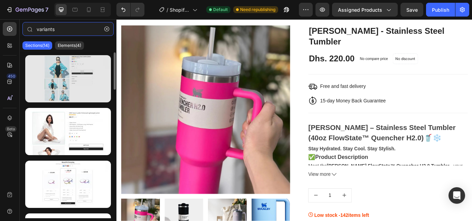
type input "variants"
click at [71, 73] on div at bounding box center [68, 78] width 86 height 47
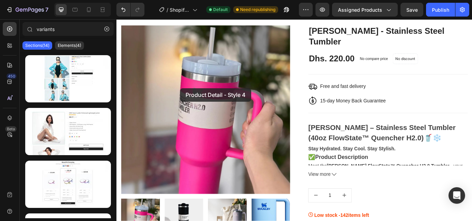
drag, startPoint x: 187, startPoint y: 92, endPoint x: 190, endPoint y: 100, distance: 8.5
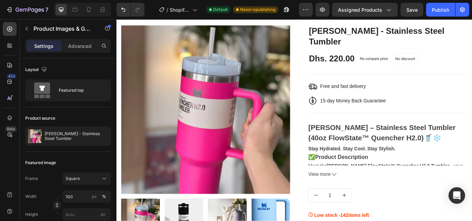
click at [190, 100] on img at bounding box center [220, 125] width 197 height 197
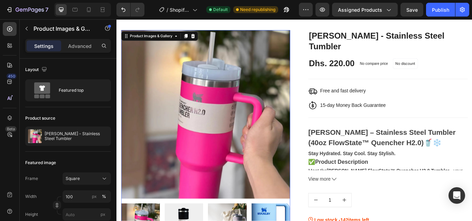
click at [190, 100] on img at bounding box center [220, 130] width 197 height 197
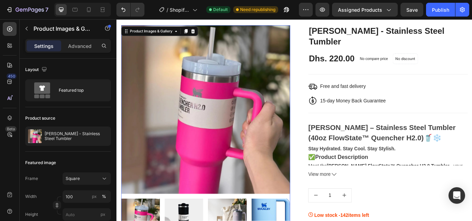
click at [190, 100] on img at bounding box center [220, 125] width 197 height 197
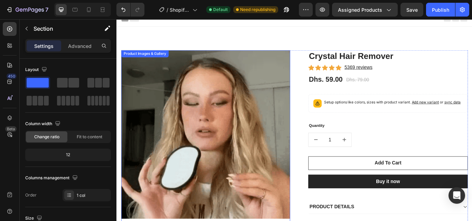
scroll to position [0, 0]
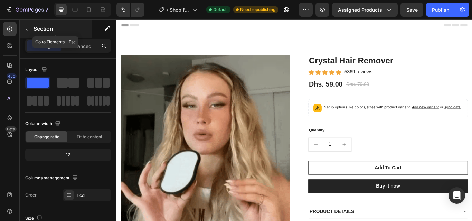
click at [27, 30] on icon "button" at bounding box center [27, 29] width 6 height 6
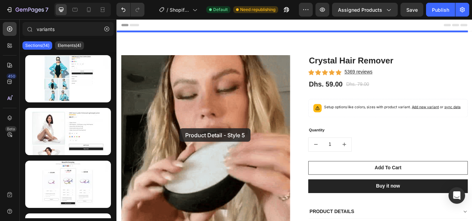
drag, startPoint x: 178, startPoint y: 145, endPoint x: 190, endPoint y: 147, distance: 11.8
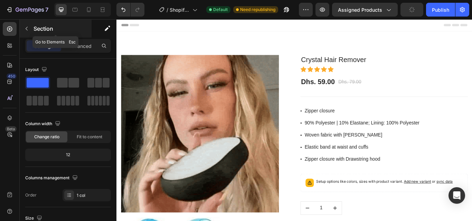
click at [25, 28] on icon "button" at bounding box center [27, 29] width 6 height 6
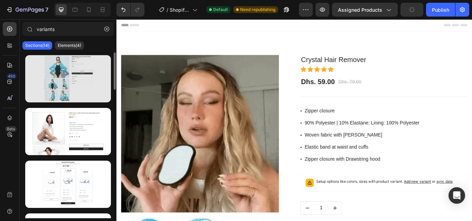
scroll to position [69, 0]
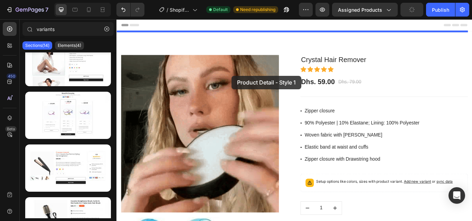
drag, startPoint x: 177, startPoint y: 178, endPoint x: 266, endPoint y: 77, distance: 135.1
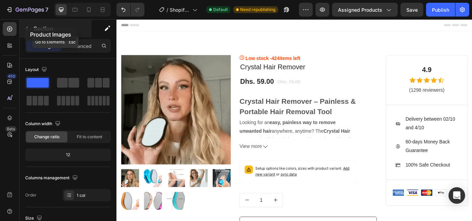
click at [25, 28] on icon "button" at bounding box center [27, 29] width 6 height 6
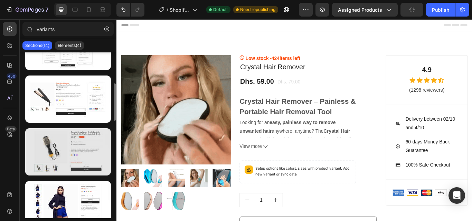
scroll to position [173, 0]
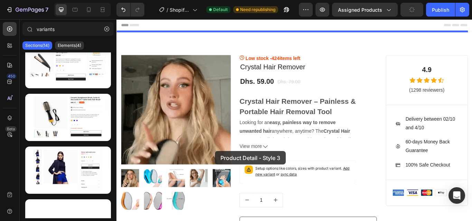
drag, startPoint x: 172, startPoint y: 189, endPoint x: 231, endPoint y: 173, distance: 60.8
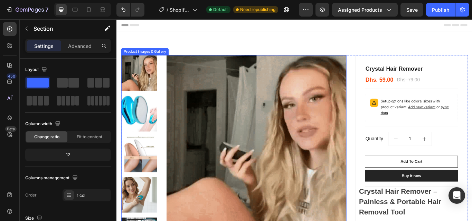
click at [263, 147] on img at bounding box center [279, 166] width 210 height 210
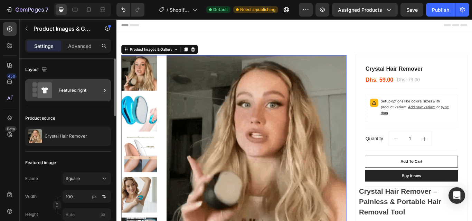
click at [81, 92] on div "Featured right" at bounding box center [80, 91] width 42 height 16
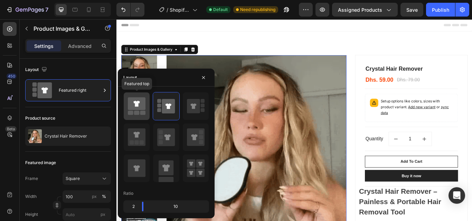
click at [139, 108] on icon at bounding box center [137, 103] width 18 height 13
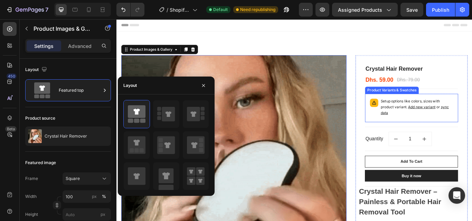
click at [459, 131] on p "Setup options like colors, sizes with product variant. Add new variant or sync …" at bounding box center [466, 122] width 84 height 20
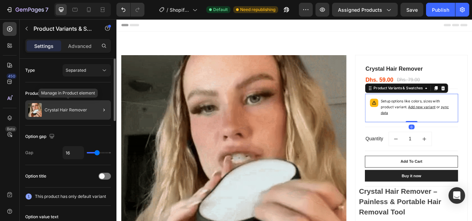
click at [90, 107] on div "Crystal Hair Remover" at bounding box center [68, 109] width 86 height 19
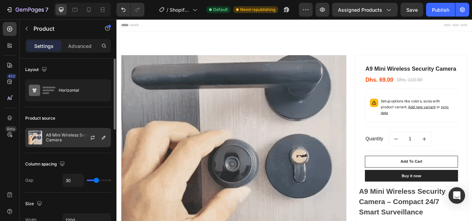
click at [82, 137] on div at bounding box center [95, 137] width 30 height 19
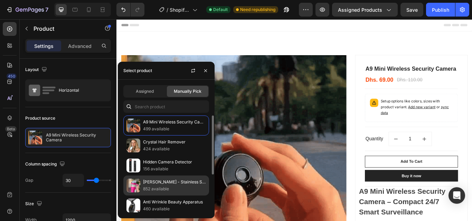
click at [138, 185] on img at bounding box center [133, 186] width 14 height 14
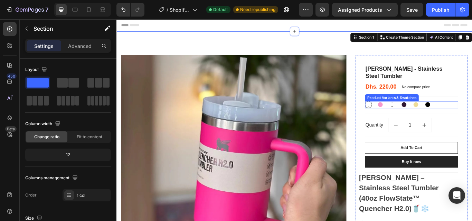
click at [471, 115] on div "Baby Pink Baby Pink Baby Pink Pink Pink Light Purple Light Purple Light Purple …" at bounding box center [460, 119] width 108 height 8
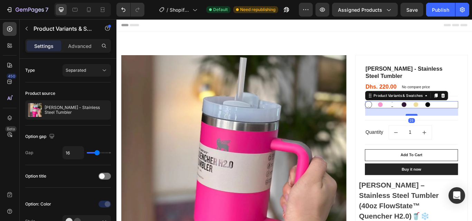
drag, startPoint x: 458, startPoint y: 113, endPoint x: 457, endPoint y: 122, distance: 8.7
click at [457, 130] on div at bounding box center [460, 131] width 14 height 2
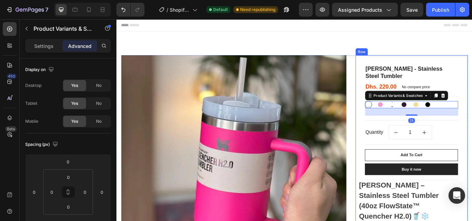
click at [471, 84] on div "Stanley - Stainless Steel Tumbler (P) Title Dhs. 220.00 (P) Price (P) Price No …" at bounding box center [459, 169] width 131 height 216
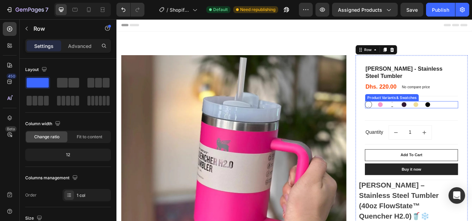
click at [471, 115] on div "Baby Pink Baby Pink Baby Pink Pink Pink Light Purple Light Purple Light Purple …" at bounding box center [460, 119] width 108 height 8
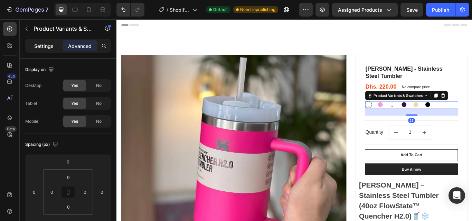
click at [46, 47] on p "Settings" at bounding box center [43, 45] width 19 height 7
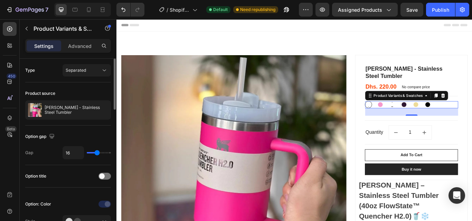
type input "19"
click at [98, 153] on input "range" at bounding box center [99, 152] width 24 height 1
click at [102, 175] on span at bounding box center [102, 177] width 6 height 6
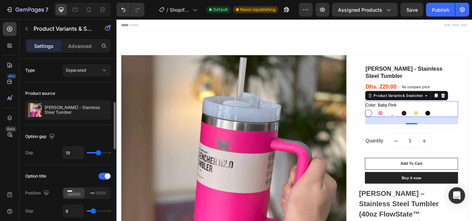
scroll to position [35, 0]
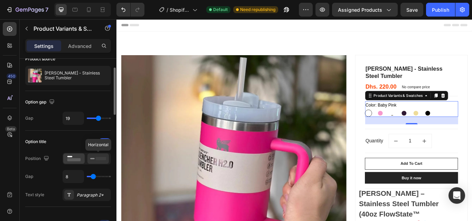
click at [89, 157] on div at bounding box center [97, 159] width 21 height 10
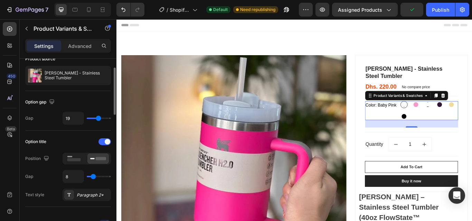
type input "12"
click at [95, 176] on input "range" at bounding box center [99, 176] width 24 height 1
type input "16"
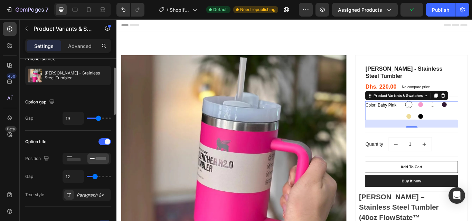
type input "16"
type input "17"
type input "16"
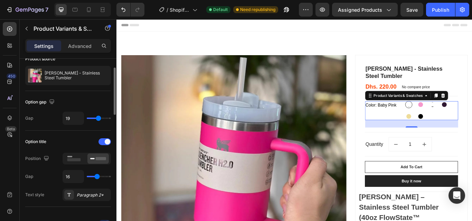
type input "18"
type input "19"
click at [98, 176] on input "range" at bounding box center [99, 176] width 24 height 1
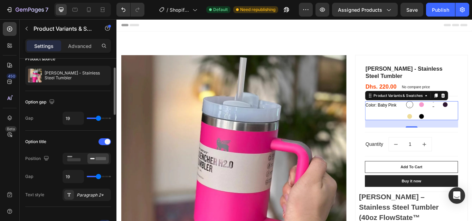
click at [98, 176] on input "range" at bounding box center [99, 176] width 24 height 1
click at [77, 158] on icon at bounding box center [74, 159] width 16 height 8
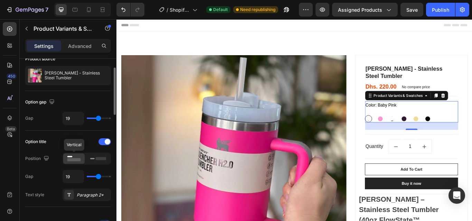
scroll to position [69, 0]
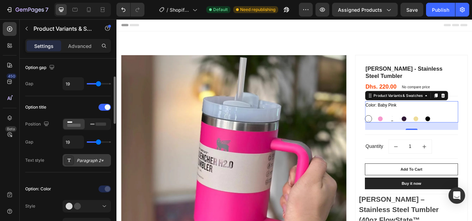
click at [83, 161] on div "Paragraph 2*" at bounding box center [93, 161] width 32 height 6
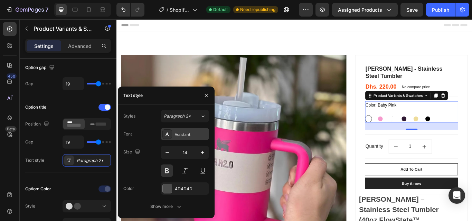
click at [187, 134] on div "Assistant" at bounding box center [191, 135] width 32 height 6
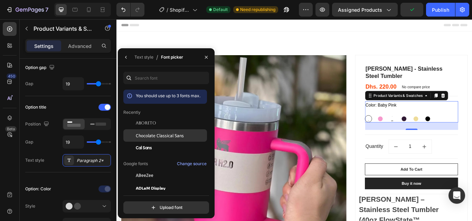
click at [169, 140] on div "Chocolate Classical Sans" at bounding box center [165, 135] width 84 height 12
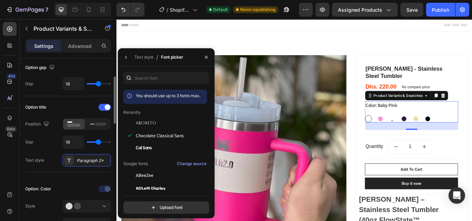
click at [47, 154] on div "Option title Position Gap 19 Text style Paragraph 2*" at bounding box center [68, 134] width 86 height 65
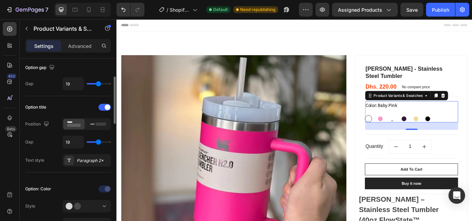
scroll to position [138, 0]
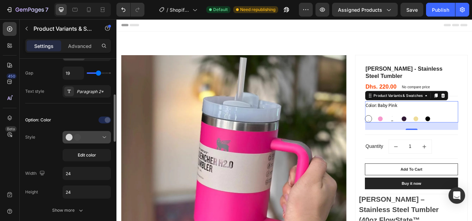
click at [89, 136] on div at bounding box center [87, 137] width 42 height 7
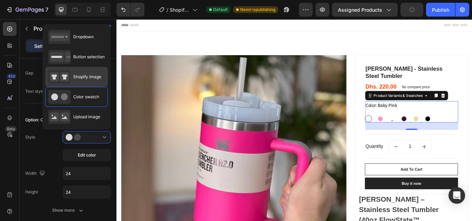
click at [75, 81] on div "Shopify image" at bounding box center [74, 77] width 53 height 14
type input "64"
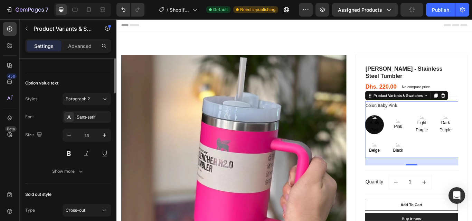
scroll to position [207, 0]
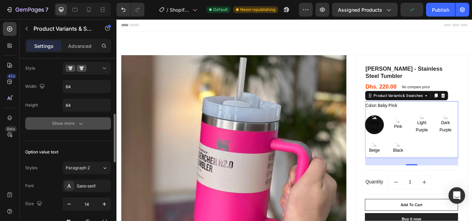
click at [73, 124] on div "Show more" at bounding box center [68, 123] width 32 height 7
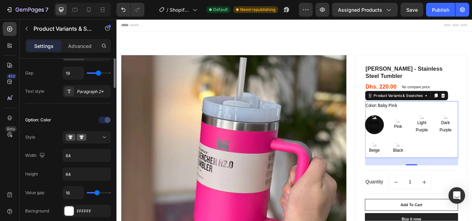
scroll to position [104, 0]
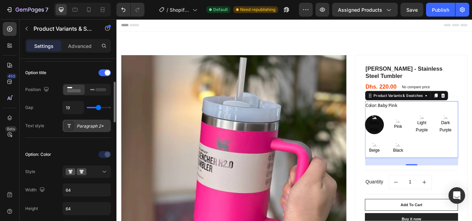
click at [82, 126] on div "Paragraph 2*" at bounding box center [93, 126] width 32 height 6
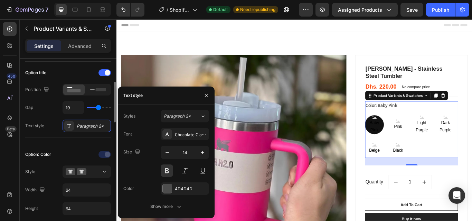
click at [49, 135] on div "Option title Position Gap 19 Text style Paragraph 2*" at bounding box center [68, 100] width 86 height 76
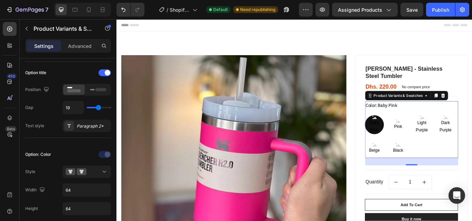
click at [415, 137] on span "Baby Pink" at bounding box center [416, 144] width 21 height 17
click at [406, 132] on input "Baby Pink Baby Pink Baby Pink" at bounding box center [405, 131] width 0 height 0
click at [467, 151] on div "Baby Pink Baby Pink Baby Pink Pink Pink Pink Light Purple Light Purple Light Pu…" at bounding box center [460, 157] width 108 height 50
click at [460, 151] on div "Baby Pink Baby Pink Baby Pink Pink Pink Pink Light Purple Light Purple Light Pu…" at bounding box center [460, 157] width 108 height 50
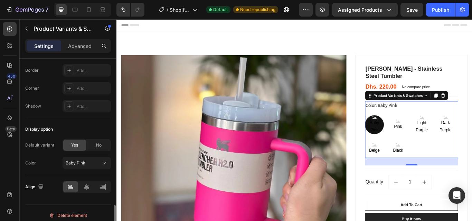
scroll to position [627, 0]
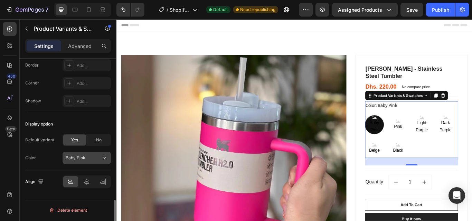
click at [81, 155] on div "Baby Pink" at bounding box center [87, 158] width 42 height 7
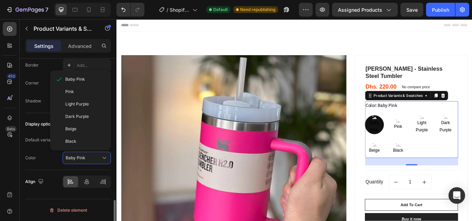
click at [54, 156] on div "Color Baby Pink Baby Pink Pink Light Purple Dark Purple Beige Black" at bounding box center [68, 158] width 86 height 12
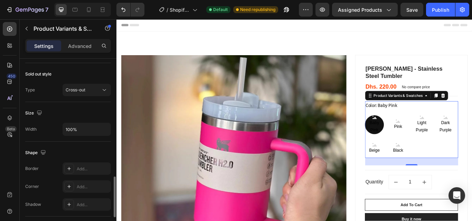
scroll to position [489, 0]
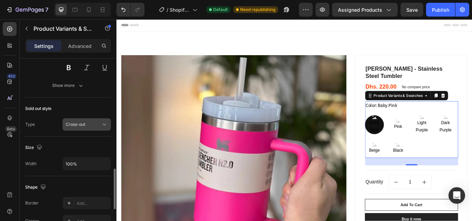
click at [74, 125] on span "Cross-out" at bounding box center [76, 124] width 20 height 5
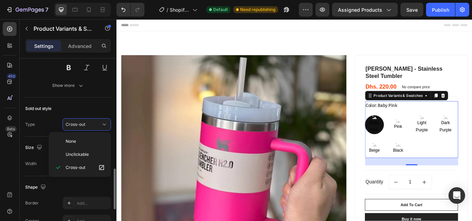
click at [49, 129] on div "Type Cross-out" at bounding box center [68, 124] width 86 height 12
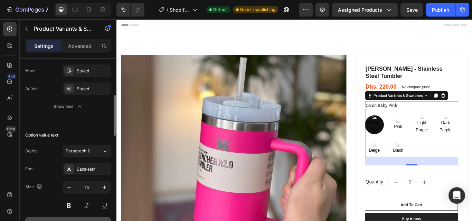
scroll to position [316, 0]
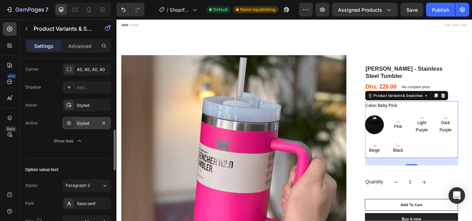
click at [77, 122] on div "Styled" at bounding box center [87, 124] width 20 height 6
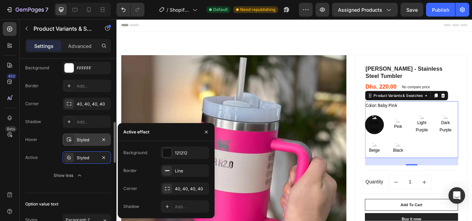
scroll to position [247, 0]
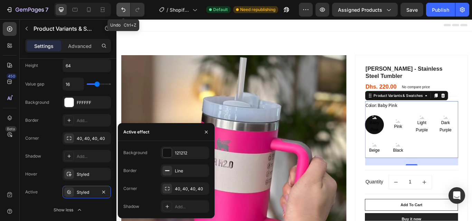
click at [125, 10] on icon "Undo/Redo" at bounding box center [123, 10] width 4 height 4
type input "24"
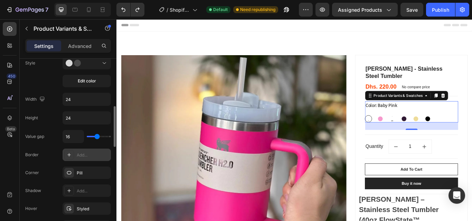
scroll to position [178, 0]
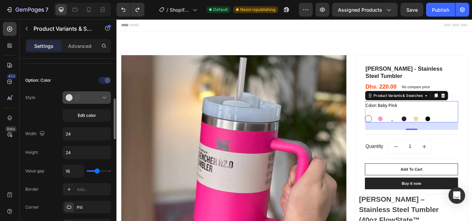
click at [90, 99] on div at bounding box center [87, 97] width 42 height 7
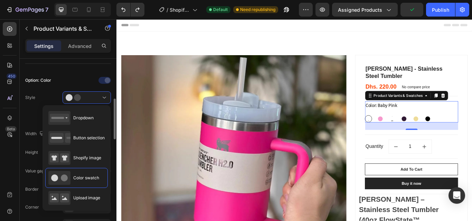
click at [25, 110] on div "Style Edit color" at bounding box center [68, 106] width 86 height 30
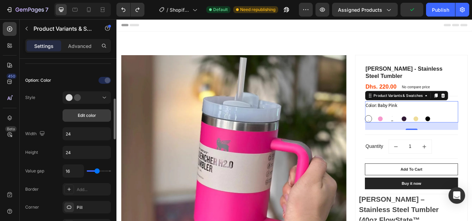
click at [80, 115] on span "Edit color" at bounding box center [87, 116] width 18 height 6
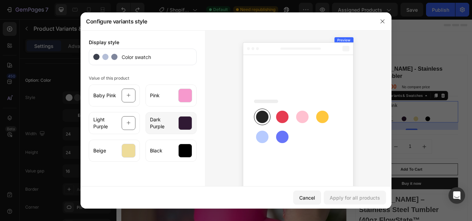
click at [168, 124] on span "Dark Purple" at bounding box center [162, 123] width 24 height 14
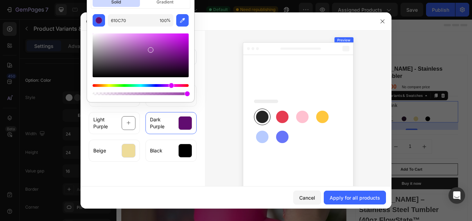
type input "9743A5"
drag, startPoint x: 143, startPoint y: 70, endPoint x: 150, endPoint y: 49, distance: 22.8
click at [150, 49] on div at bounding box center [151, 50] width 6 height 6
click at [126, 123] on icon at bounding box center [128, 123] width 4 height 13
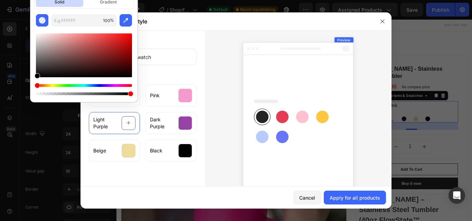
click at [97, 86] on div "Hue" at bounding box center [84, 85] width 96 height 3
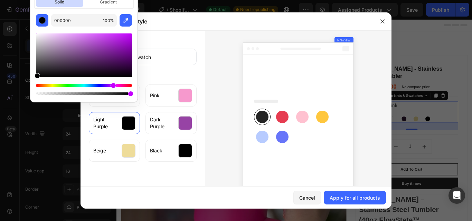
drag, startPoint x: 97, startPoint y: 85, endPoint x: 112, endPoint y: 86, distance: 15.2
click at [112, 86] on div "Hue" at bounding box center [84, 85] width 96 height 3
drag, startPoint x: 37, startPoint y: 77, endPoint x: 54, endPoint y: 62, distance: 22.5
click at [53, 68] on div at bounding box center [53, 71] width 6 height 6
click at [57, 57] on div at bounding box center [84, 55] width 96 height 44
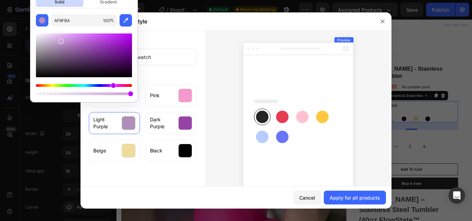
type input "CBA2D8"
drag, startPoint x: 57, startPoint y: 56, endPoint x: 60, endPoint y: 40, distance: 16.2
click at [60, 40] on div at bounding box center [61, 42] width 6 height 6
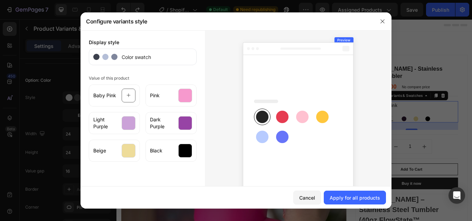
click at [105, 169] on div "Display style Color swatch Value of this product Baby Pink Pink Light Purple Da…" at bounding box center [142, 125] width 124 height 191
click at [127, 95] on icon at bounding box center [128, 95] width 4 height 13
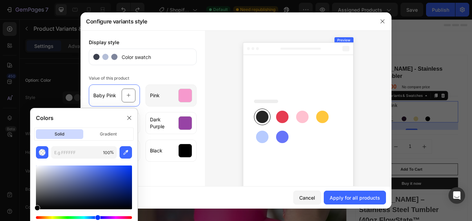
click at [174, 95] on div "Pink" at bounding box center [170, 96] width 51 height 22
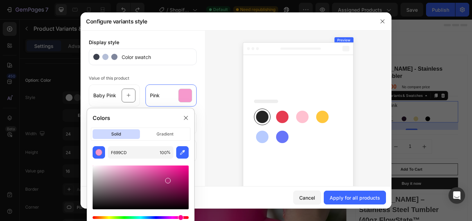
drag, startPoint x: 130, startPoint y: 170, endPoint x: 168, endPoint y: 179, distance: 39.3
click at [168, 179] on div at bounding box center [168, 181] width 6 height 6
type input "FF32A6"
drag, startPoint x: 168, startPoint y: 179, endPoint x: 170, endPoint y: 166, distance: 13.2
click at [170, 166] on div at bounding box center [171, 167] width 6 height 6
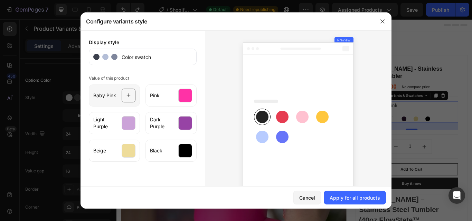
click at [126, 94] on icon at bounding box center [128, 95] width 4 height 13
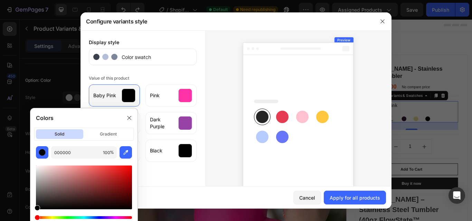
drag, startPoint x: 98, startPoint y: 218, endPoint x: 118, endPoint y: 216, distance: 20.1
click at [118, 216] on div "Hue" at bounding box center [84, 217] width 96 height 3
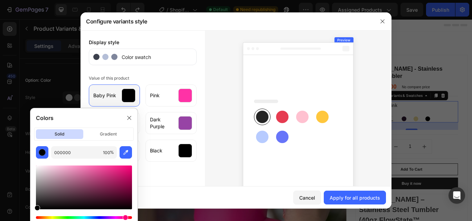
drag, startPoint x: 118, startPoint y: 216, endPoint x: 124, endPoint y: 217, distance: 6.6
click at [124, 217] on div "Hue" at bounding box center [126, 218] width 6 height 6
click at [75, 171] on div at bounding box center [84, 188] width 96 height 44
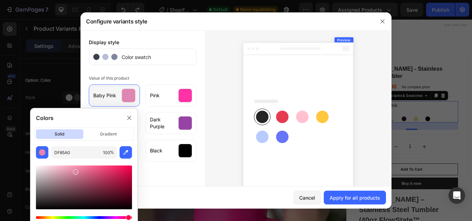
click at [127, 218] on div "Hue" at bounding box center [129, 218] width 6 height 6
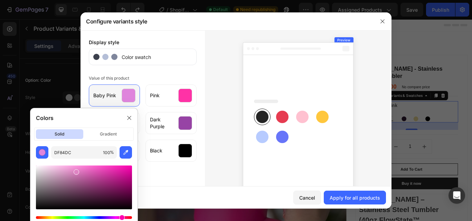
type input "DF84C3"
drag, startPoint x: 126, startPoint y: 218, endPoint x: 121, endPoint y: 222, distance: 6.1
click at [121, 0] on html "7 / Shopify Original Product Template Default Need republishing Preview Assigne…" at bounding box center [236, 0] width 472 height 0
click at [180, 101] on div at bounding box center [185, 96] width 14 height 14
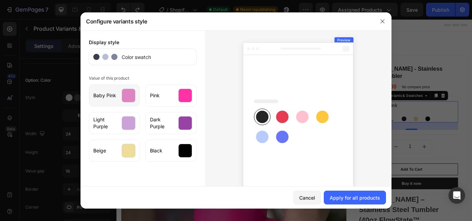
click at [128, 104] on div "Baby Pink" at bounding box center [114, 96] width 51 height 22
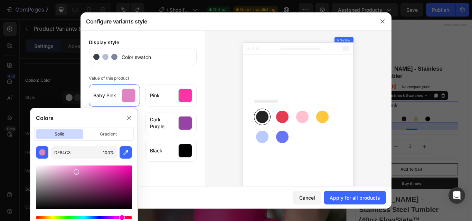
scroll to position [35, 0]
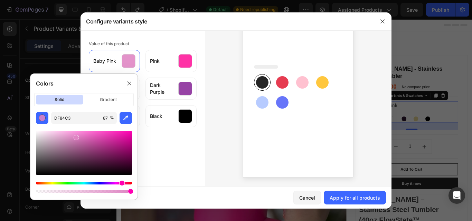
type input "100"
drag, startPoint x: 129, startPoint y: 192, endPoint x: 144, endPoint y: 195, distance: 15.2
click at [144, 0] on body "7 / Shopify Original Product Template Default Need republishing Preview Assigne…" at bounding box center [236, 0] width 472 height 0
click at [122, 184] on div "Hue" at bounding box center [123, 184] width 6 height 6
drag, startPoint x: 76, startPoint y: 138, endPoint x: 65, endPoint y: 131, distance: 12.8
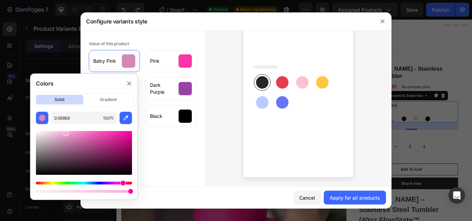
click at [65, 131] on div at bounding box center [66, 134] width 6 height 6
type input "FFB2E2"
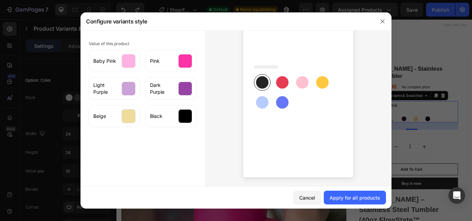
click at [169, 170] on div "Display style Color swatch Value of this product Baby Pink Pink Light Purple Da…" at bounding box center [142, 91] width 124 height 191
click at [260, 103] on rect at bounding box center [262, 102] width 12 height 12
click at [333, 197] on div "Apply for all products" at bounding box center [354, 197] width 50 height 7
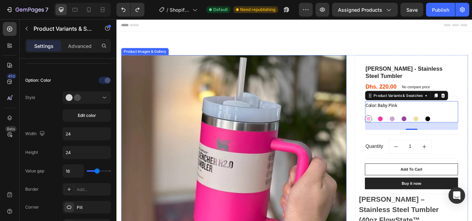
click at [333, 175] on img at bounding box center [253, 192] width 262 height 262
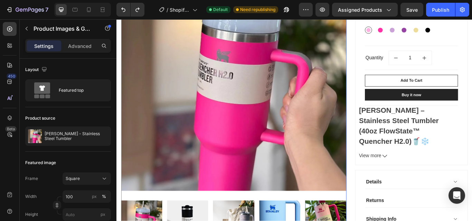
scroll to position [138, 0]
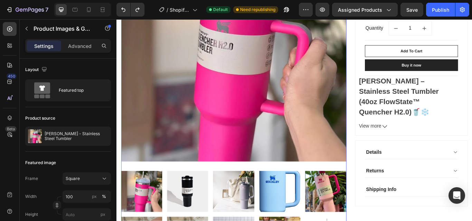
click at [205, 215] on img at bounding box center [199, 220] width 48 height 48
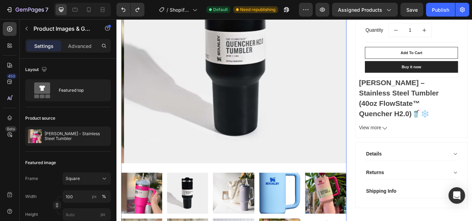
scroll to position [35, 0]
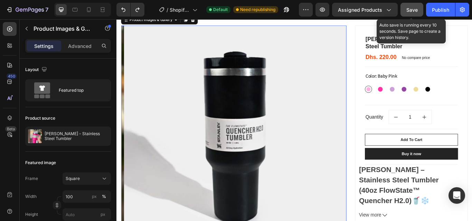
click at [410, 9] on span "Save" at bounding box center [411, 10] width 11 height 6
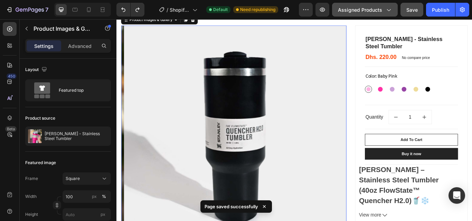
click at [378, 11] on span "Assigned Products" at bounding box center [360, 9] width 44 height 7
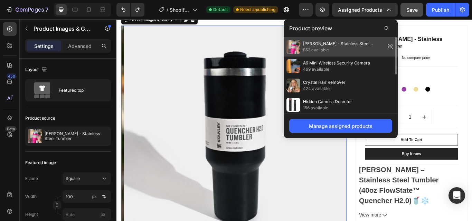
click at [352, 43] on span "Stanley - Stainless Steel Tumbler" at bounding box center [342, 44] width 79 height 6
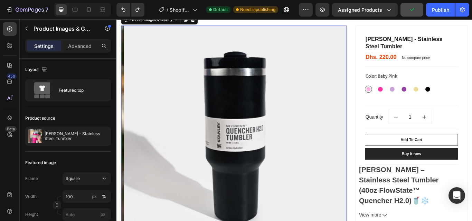
click at [47, 44] on p "Settings" at bounding box center [43, 45] width 19 height 7
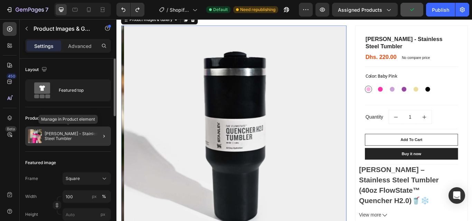
click at [67, 134] on p "Stanley - Stainless Steel Tumbler" at bounding box center [77, 137] width 64 height 10
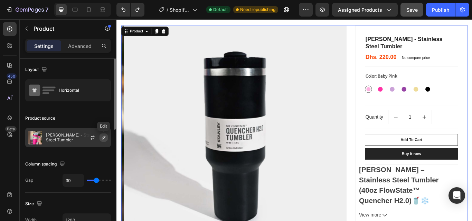
click at [99, 137] on button "button" at bounding box center [103, 138] width 8 height 8
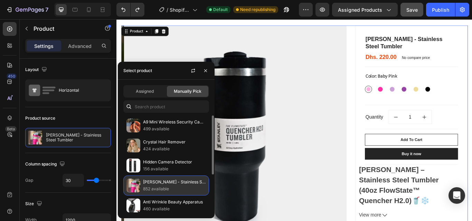
click at [149, 187] on p "852 available" at bounding box center [174, 189] width 63 height 7
click at [132, 184] on img at bounding box center [133, 186] width 14 height 14
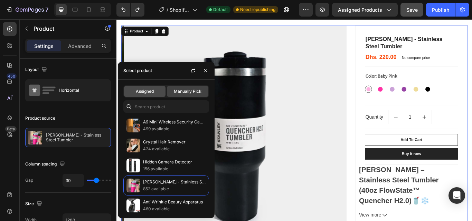
click at [140, 92] on span "Assigned" at bounding box center [145, 91] width 18 height 6
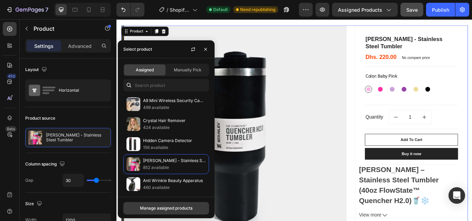
click at [152, 210] on div "Manage assigned products" at bounding box center [166, 208] width 52 height 6
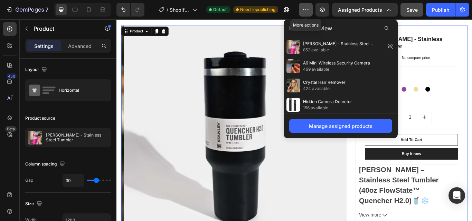
click at [308, 11] on icon "button" at bounding box center [305, 9] width 7 height 7
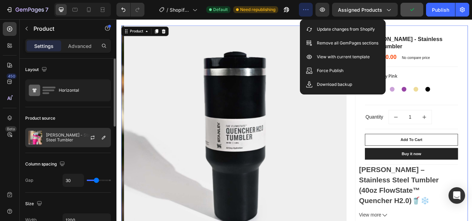
click at [52, 140] on p "Stanley - Stainless Steel Tumbler" at bounding box center [77, 138] width 62 height 10
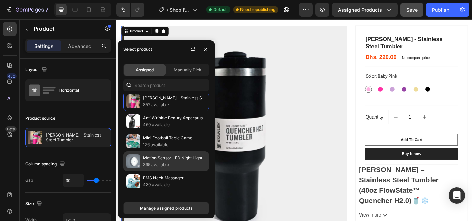
scroll to position [0, 0]
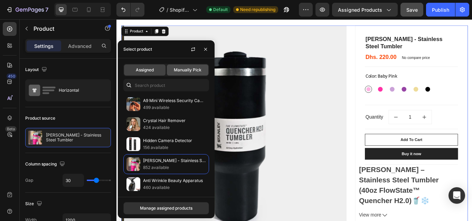
click at [190, 67] on div "Manually Pick" at bounding box center [187, 70] width 41 height 11
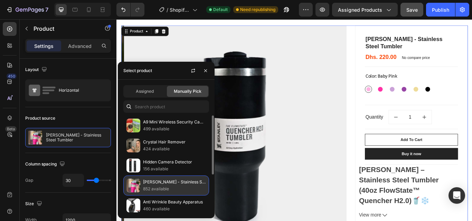
click at [166, 184] on p "Stanley - Stainless Steel Tumbler" at bounding box center [174, 182] width 63 height 7
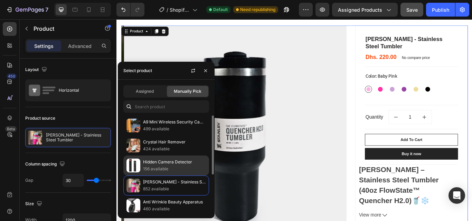
click at [166, 168] on p "156 available" at bounding box center [174, 169] width 63 height 7
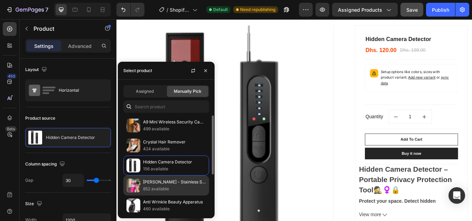
click at [164, 183] on p "Stanley - Stainless Steel Tumbler" at bounding box center [174, 182] width 63 height 7
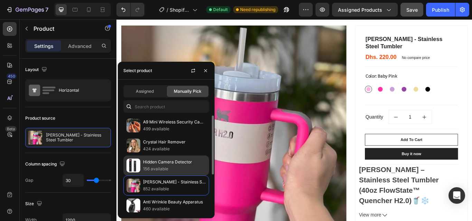
click at [163, 171] on p "156 available" at bounding box center [174, 169] width 63 height 7
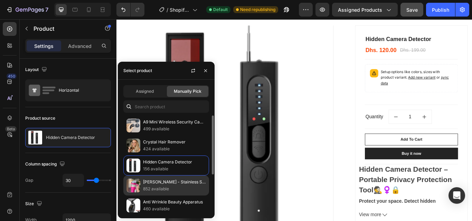
click at [162, 183] on p "Stanley - Stainless Steel Tumbler" at bounding box center [174, 182] width 63 height 7
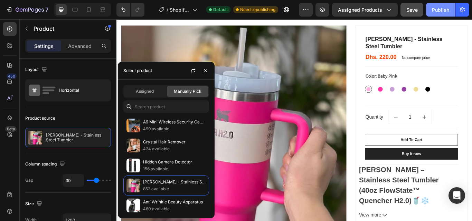
click at [439, 6] on div "Publish" at bounding box center [440, 9] width 17 height 7
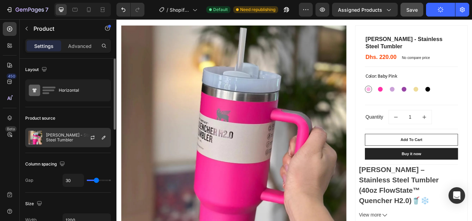
click at [57, 140] on p "Stanley - Stainless Steel Tumbler" at bounding box center [77, 138] width 62 height 10
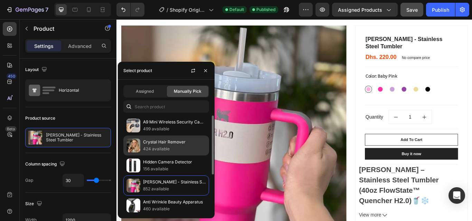
click at [151, 148] on p "424 available" at bounding box center [174, 149] width 63 height 7
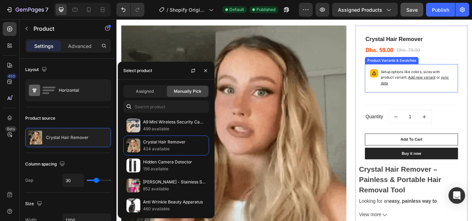
click at [417, 98] on div "Setup options like colors, sizes with product variant. Add new variant or sync …" at bounding box center [460, 88] width 102 height 27
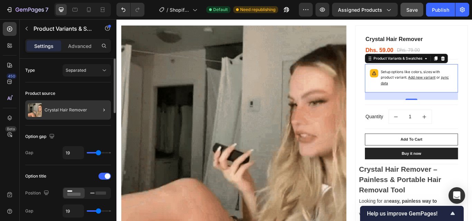
click at [96, 111] on div at bounding box center [100, 109] width 19 height 19
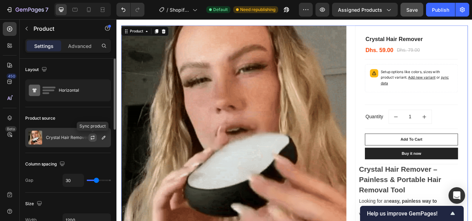
click at [94, 139] on icon "button" at bounding box center [92, 139] width 4 height 2
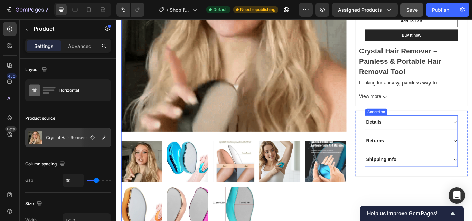
scroll to position [276, 0]
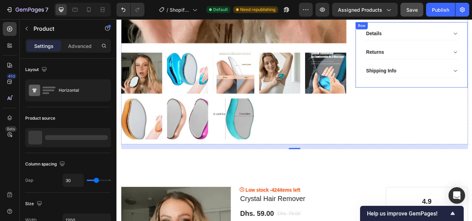
click at [401, 37] on div "Details Returns Shipping Info Accordion Row" at bounding box center [459, 60] width 131 height 77
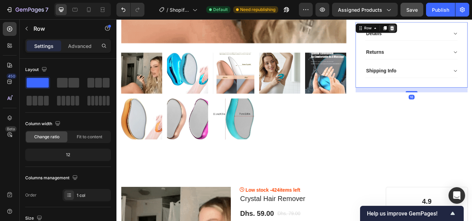
click at [435, 32] on icon at bounding box center [437, 29] width 4 height 5
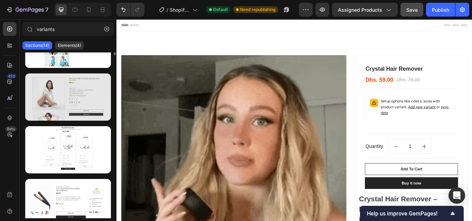
scroll to position [0, 0]
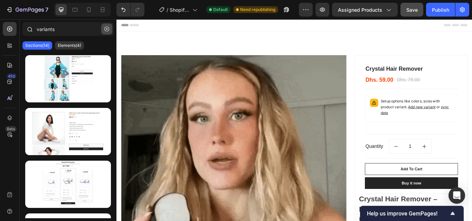
click at [106, 29] on icon "button" at bounding box center [106, 29] width 5 height 5
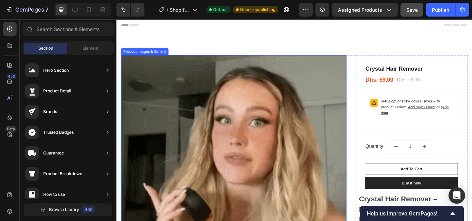
click at [352, 127] on img at bounding box center [253, 192] width 262 height 262
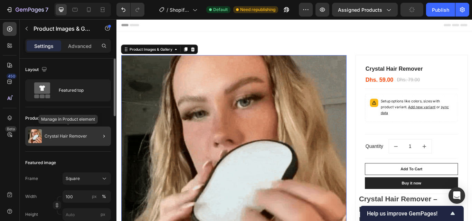
click at [90, 135] on div "Crystal Hair Remover" at bounding box center [68, 136] width 86 height 19
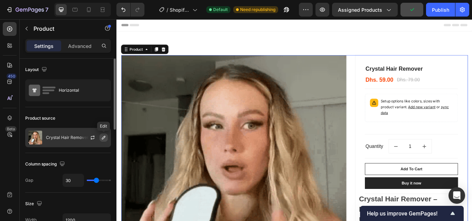
click at [99, 139] on button "button" at bounding box center [103, 138] width 8 height 8
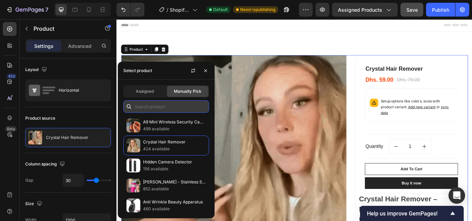
click at [144, 109] on input "text" at bounding box center [166, 106] width 86 height 12
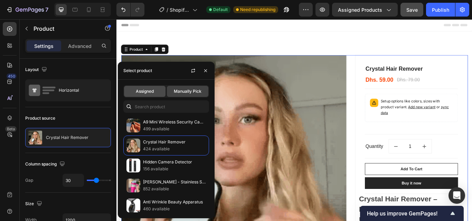
click at [140, 93] on span "Assigned" at bounding box center [145, 91] width 18 height 6
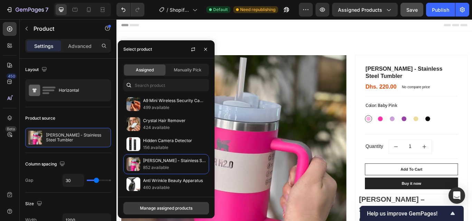
click at [152, 206] on div "Manage assigned products" at bounding box center [166, 208] width 52 height 6
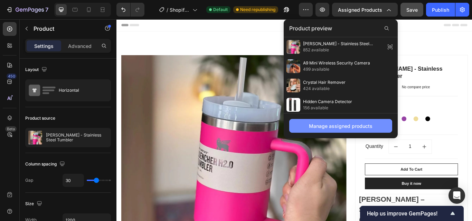
click at [317, 131] on button "Manage assigned products" at bounding box center [340, 126] width 103 height 14
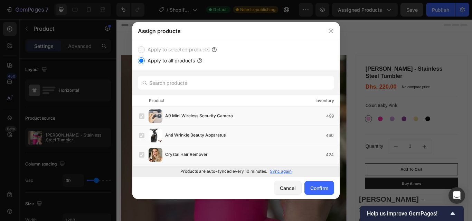
click at [159, 61] on label "Apply to all products" at bounding box center [170, 61] width 50 height 8
click at [145, 61] on input "Apply to all products" at bounding box center [141, 60] width 7 height 7
click at [146, 62] on label "Apply to all products" at bounding box center [170, 61] width 50 height 8
click at [145, 62] on input "Apply to all products" at bounding box center [141, 60] width 7 height 7
click at [161, 62] on label "Apply to all products" at bounding box center [170, 61] width 50 height 8
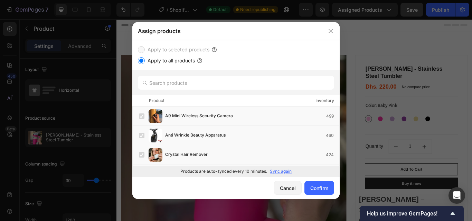
click at [145, 62] on input "Apply to all products" at bounding box center [141, 60] width 7 height 7
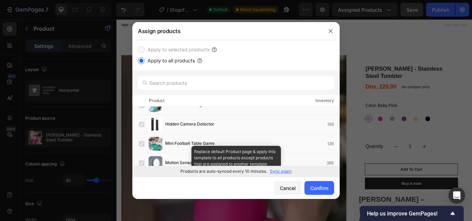
scroll to position [95, 0]
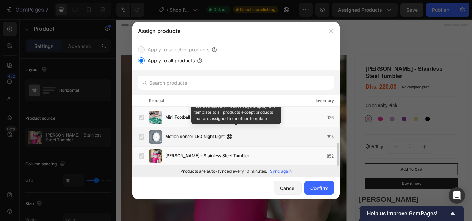
click at [144, 137] on label at bounding box center [142, 137] width 6 height 6
click at [139, 137] on label at bounding box center [142, 137] width 6 height 6
click at [185, 136] on span "Motion Sensor LED Night Light" at bounding box center [194, 137] width 59 height 8
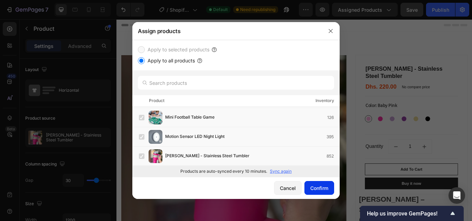
click at [314, 186] on div "Confirm" at bounding box center [319, 188] width 18 height 7
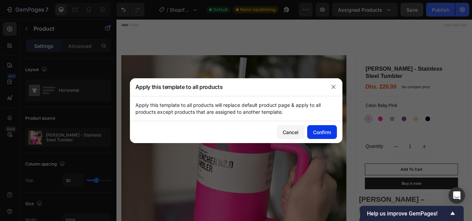
click at [321, 135] on div "Confirm" at bounding box center [322, 132] width 18 height 7
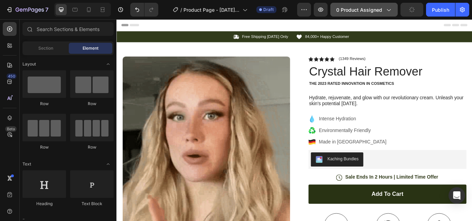
click at [359, 7] on span "0 product assigned" at bounding box center [359, 9] width 46 height 7
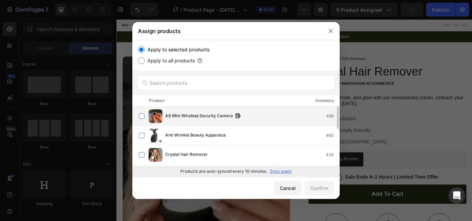
click at [242, 119] on div "A9 Mini Wireless Security Camera" at bounding box center [204, 117] width 79 height 8
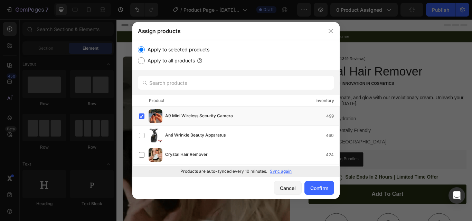
click at [142, 62] on input "Apply to all products" at bounding box center [141, 60] width 7 height 7
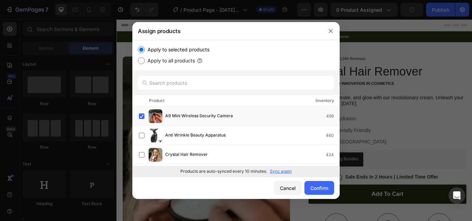
radio input "true"
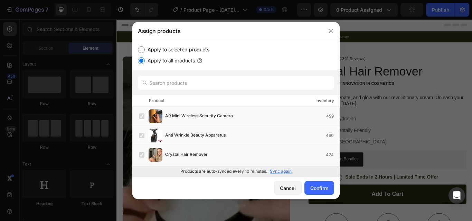
click at [140, 51] on input "Apply to selected products" at bounding box center [141, 49] width 7 height 7
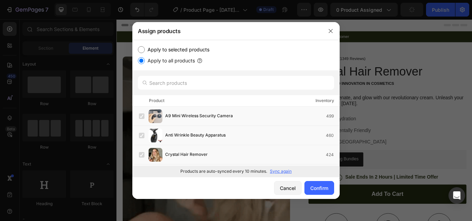
radio input "true"
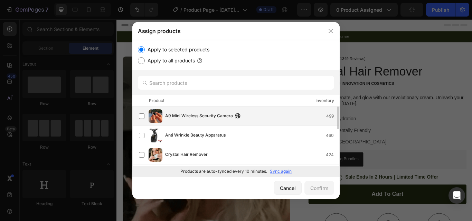
click at [174, 114] on span "A9 Mini Wireless Security Camera" at bounding box center [199, 117] width 68 height 8
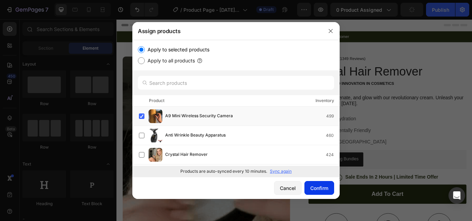
click at [314, 189] on div "Confirm" at bounding box center [319, 188] width 18 height 7
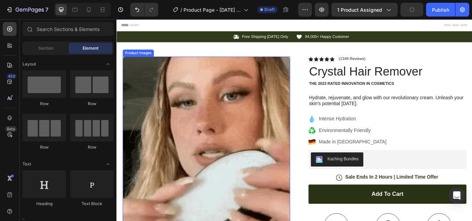
click at [166, 141] on img at bounding box center [220, 185] width 195 height 245
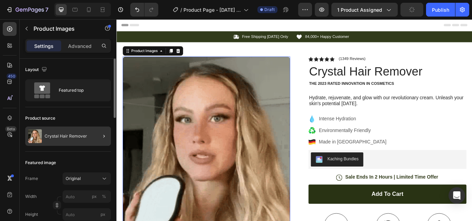
click at [96, 139] on div at bounding box center [100, 136] width 19 height 19
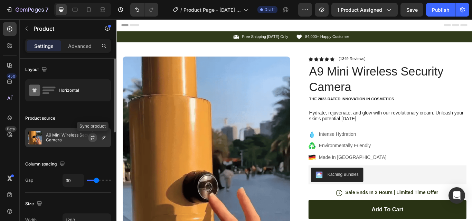
click at [93, 137] on icon "button" at bounding box center [93, 138] width 6 height 6
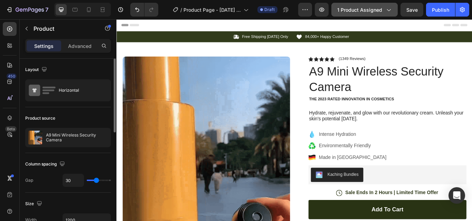
click at [362, 10] on span "1 product assigned" at bounding box center [359, 9] width 45 height 7
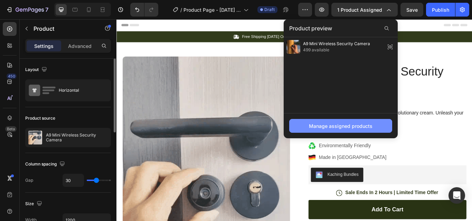
click at [320, 123] on div "Manage assigned products" at bounding box center [341, 126] width 64 height 7
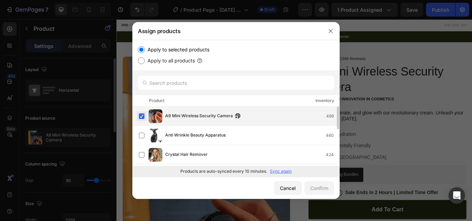
click at [141, 117] on label at bounding box center [142, 117] width 6 height 6
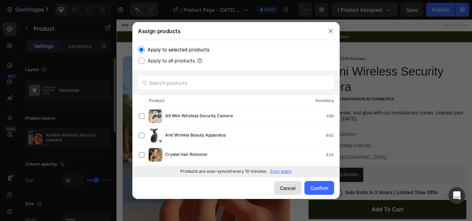
click at [281, 190] on div "Cancel" at bounding box center [288, 188] width 16 height 7
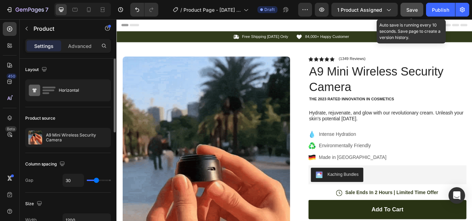
click at [410, 13] on button "Save" at bounding box center [411, 10] width 23 height 14
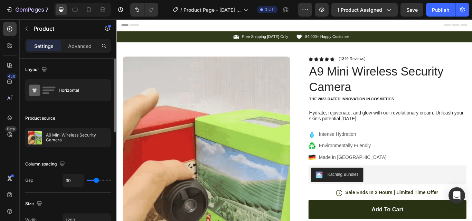
drag, startPoint x: 112, startPoint y: 49, endPoint x: 44, endPoint y: 51, distance: 67.7
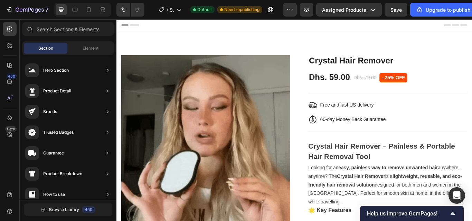
scroll to position [341, 0]
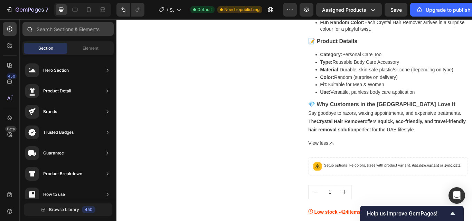
click at [53, 30] on input "text" at bounding box center [67, 29] width 91 height 14
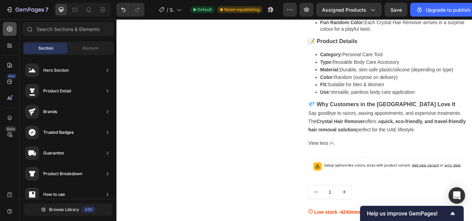
click at [13, 31] on div at bounding box center [10, 29] width 14 height 14
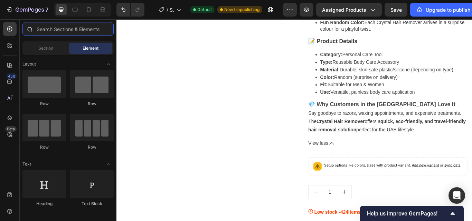
click at [43, 29] on input "text" at bounding box center [67, 29] width 91 height 14
paste input "gem-1758757327-template"
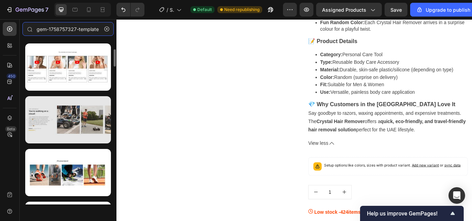
scroll to position [0, 0]
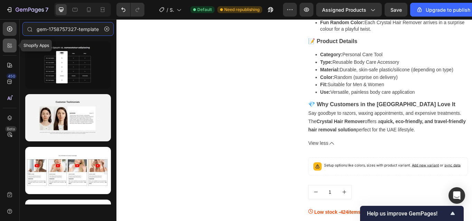
type input "gem-1758757327-template"
click at [12, 44] on icon at bounding box center [9, 45] width 7 height 7
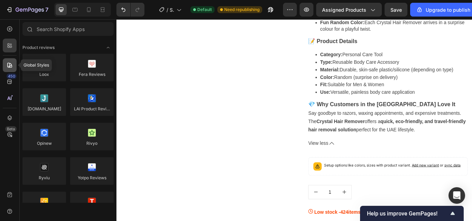
click at [13, 64] on div at bounding box center [10, 65] width 14 height 14
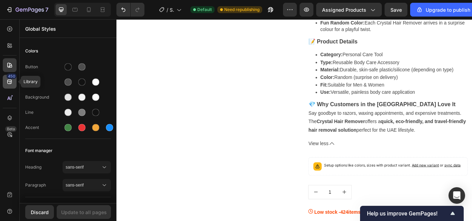
click at [9, 83] on icon at bounding box center [9, 81] width 7 height 7
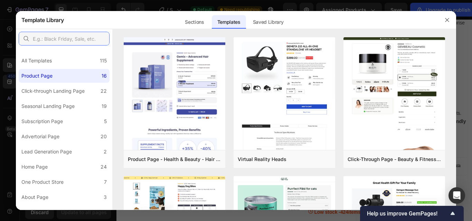
click at [73, 41] on input "text" at bounding box center [64, 39] width 91 height 14
paste input "gem-1758757327-template"
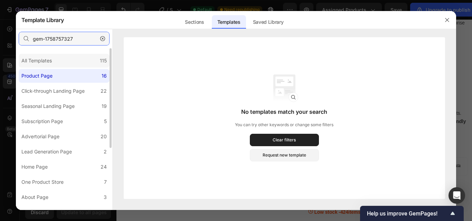
type input "gem-1758757327"
click at [69, 63] on div "All Templates 115" at bounding box center [64, 61] width 91 height 14
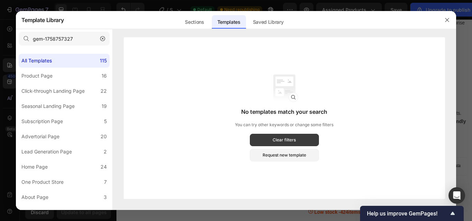
click at [267, 138] on button "Clear filters" at bounding box center [284, 140] width 69 height 12
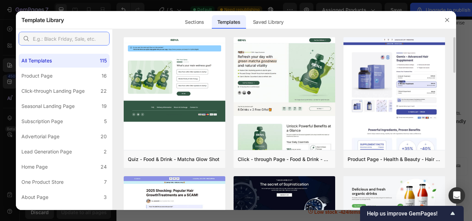
click at [59, 38] on input "text" at bounding box center [64, 39] width 91 height 14
paste input "gem-1758757327-template"
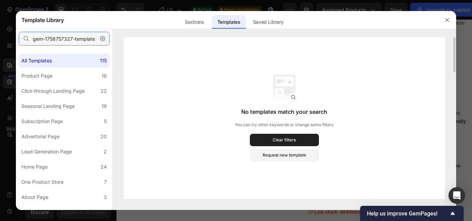
type input "gem-1758757327-template"
click at [441, 20] on div at bounding box center [447, 20] width 18 height 18
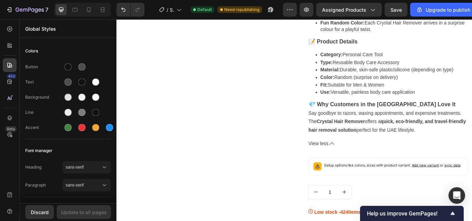
click at [449, 19] on div "7 / Shopify Original Product Template Default Need republishing Preview Assigne…" at bounding box center [236, 10] width 472 height 20
click at [26, 11] on icon "button" at bounding box center [30, 10] width 28 height 6
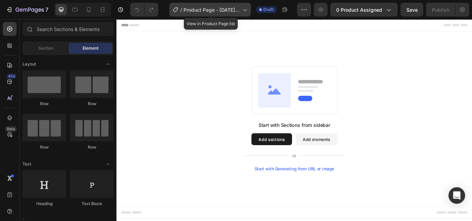
click at [216, 15] on div "/ Product Page - Sep 29, 09:03:40" at bounding box center [209, 10] width 81 height 14
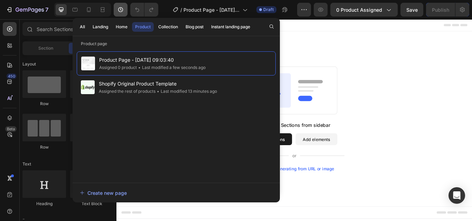
click at [121, 12] on icon "button" at bounding box center [120, 9] width 7 height 7
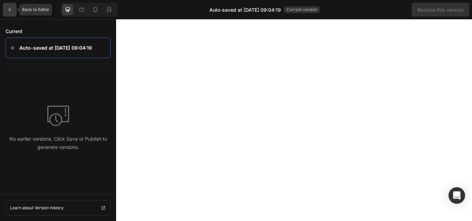
click at [6, 13] on div at bounding box center [10, 10] width 14 height 14
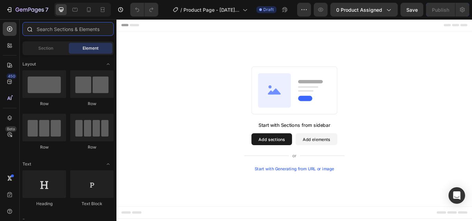
click at [81, 30] on input "text" at bounding box center [67, 29] width 91 height 14
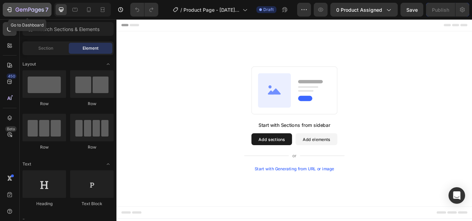
click at [10, 11] on icon "button" at bounding box center [9, 9] width 7 height 7
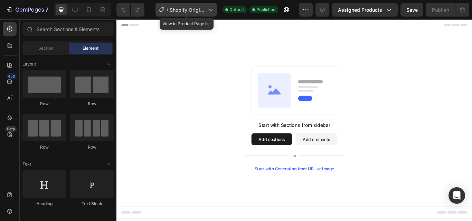
click at [179, 10] on span "Shopify Original Product Template" at bounding box center [188, 9] width 36 height 7
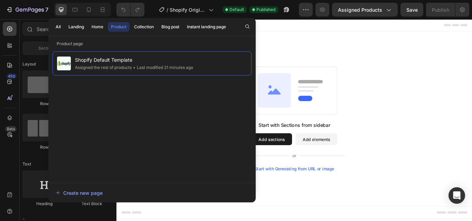
click at [113, 30] on div "Product" at bounding box center [119, 27] width 16 height 6
click at [248, 25] on icon "button" at bounding box center [247, 27] width 6 height 6
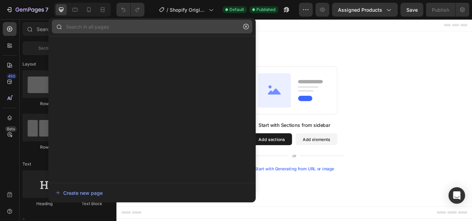
click at [117, 32] on input "text" at bounding box center [152, 27] width 200 height 14
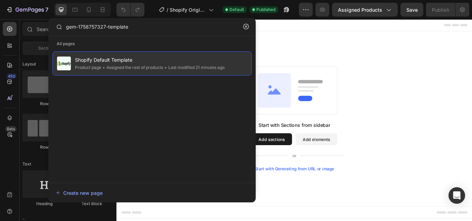
click at [119, 57] on span "Shopify Default Template" at bounding box center [150, 60] width 150 height 8
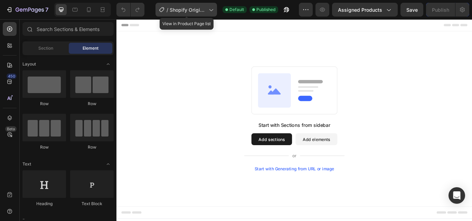
click at [194, 9] on span "Shopify Original Product Template" at bounding box center [188, 9] width 36 height 7
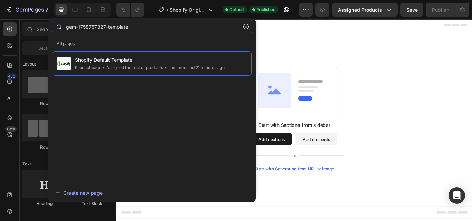
click at [231, 26] on input "gem-1758757327-template" at bounding box center [152, 27] width 200 height 14
paste input "main"
type input "main"
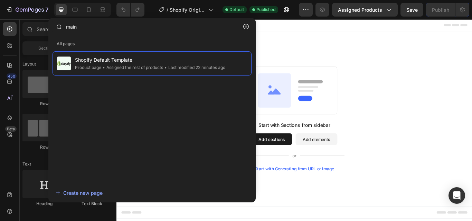
click at [148, 105] on div "Shopify Default Template Product page • Assigned the rest of products • Last mo…" at bounding box center [151, 113] width 199 height 125
click at [36, 46] on div "Section" at bounding box center [46, 48] width 44 height 11
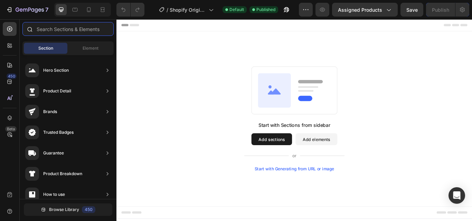
click at [75, 30] on input "text" at bounding box center [67, 29] width 91 height 14
paste input "main"
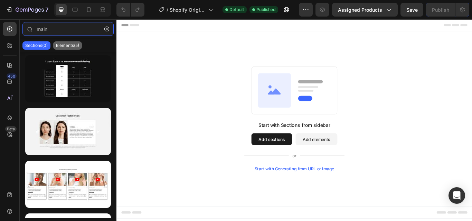
type input "main"
click at [71, 42] on div "Elements(5)" at bounding box center [67, 45] width 29 height 8
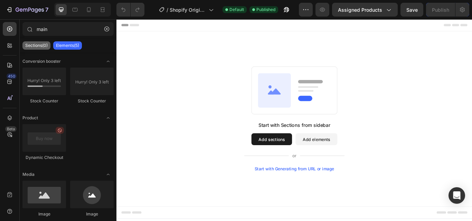
click at [40, 43] on p "Sections(0)" at bounding box center [36, 46] width 22 height 6
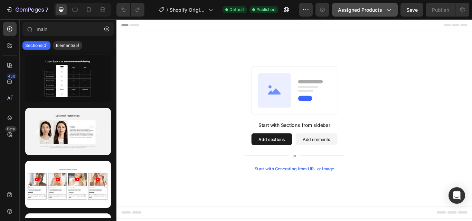
click at [350, 9] on span "Assigned Products" at bounding box center [360, 9] width 44 height 7
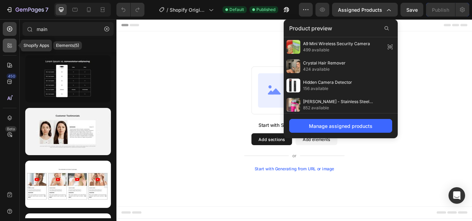
click at [7, 43] on icon at bounding box center [9, 45] width 7 height 7
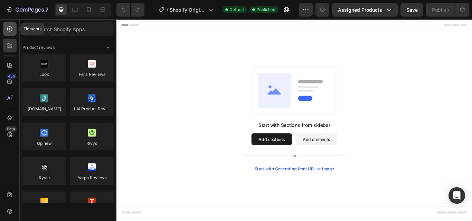
click at [7, 31] on icon at bounding box center [9, 29] width 7 height 7
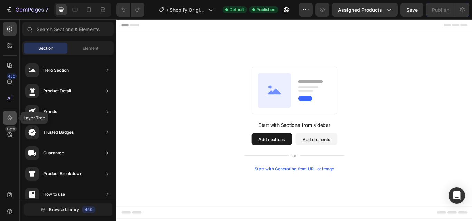
click at [10, 120] on icon at bounding box center [10, 118] width 4 height 5
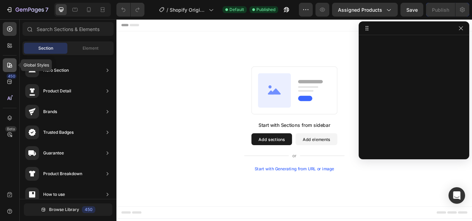
click at [3, 66] on div at bounding box center [10, 65] width 14 height 14
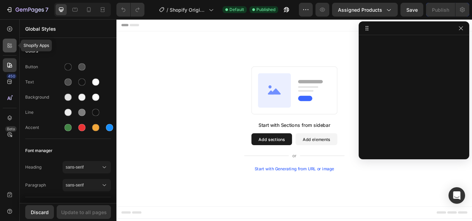
click at [13, 50] on div at bounding box center [10, 46] width 14 height 14
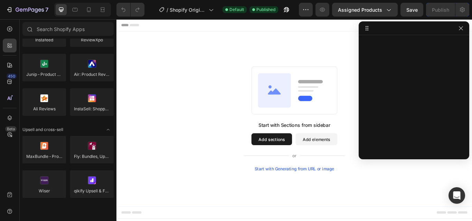
scroll to position [173, 0]
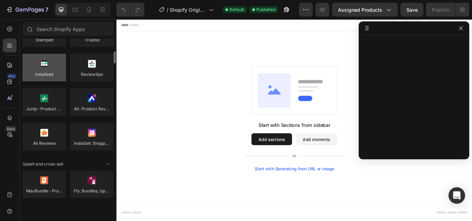
click at [40, 75] on div at bounding box center [44, 68] width 44 height 28
click at [40, 74] on div at bounding box center [44, 68] width 44 height 28
drag, startPoint x: 132, startPoint y: 86, endPoint x: 163, endPoint y: 86, distance: 31.1
click at [163, 86] on div "Start with Sections from sidebar Add sections Add elements Start with Generatin…" at bounding box center [323, 135] width 414 height 204
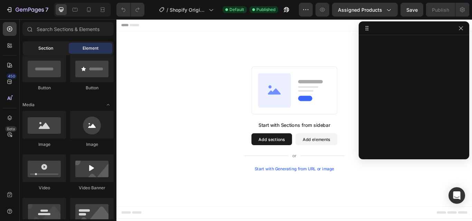
click at [54, 51] on div "Section" at bounding box center [46, 48] width 44 height 11
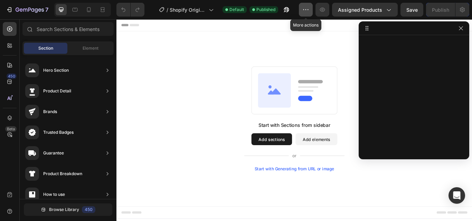
click at [305, 10] on icon "button" at bounding box center [305, 9] width 7 height 7
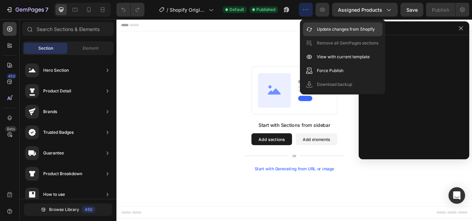
click at [341, 34] on div "Update changes from Shopify" at bounding box center [342, 29] width 79 height 14
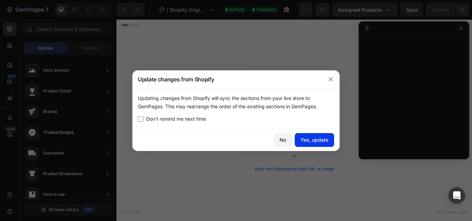
click at [318, 136] on button "Yes, update" at bounding box center [314, 140] width 39 height 14
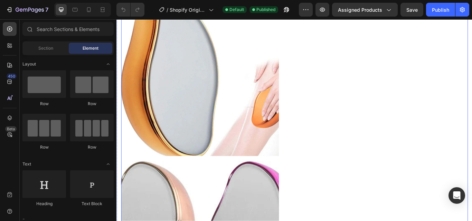
scroll to position [1554, 0]
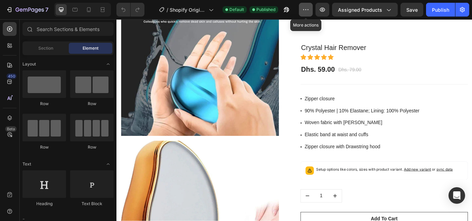
click at [309, 9] on icon "button" at bounding box center [305, 9] width 7 height 7
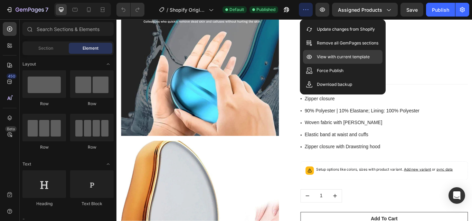
click at [326, 55] on p "View with current template" at bounding box center [343, 57] width 53 height 7
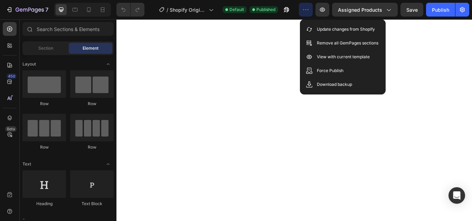
scroll to position [0, 0]
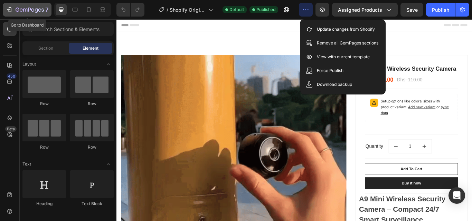
click at [11, 12] on icon "button" at bounding box center [10, 9] width 3 height 5
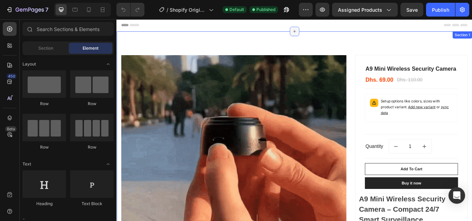
click at [322, 35] on icon at bounding box center [324, 34] width 6 height 6
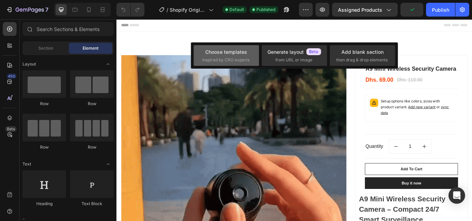
click at [241, 61] on span "inspired by CRO experts" at bounding box center [225, 60] width 47 height 6
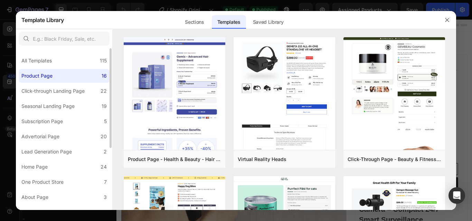
click at [96, 77] on label "Product Page 16" at bounding box center [64, 76] width 91 height 14
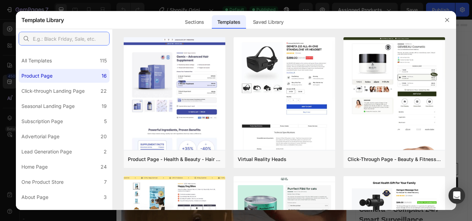
click at [75, 41] on input "text" at bounding box center [64, 39] width 91 height 14
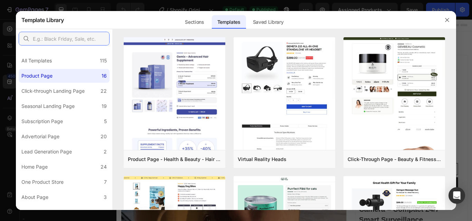
paste input "main"
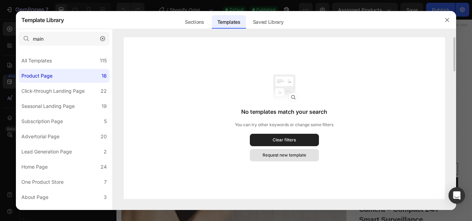
click at [268, 157] on div "Request new template" at bounding box center [284, 155] width 44 height 6
click at [187, 25] on div "Sections" at bounding box center [194, 22] width 30 height 14
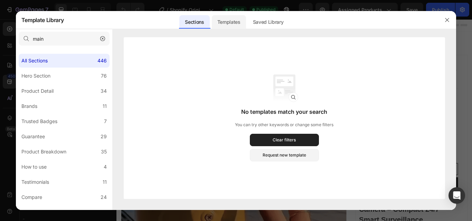
click at [219, 22] on div "Templates" at bounding box center [229, 22] width 34 height 14
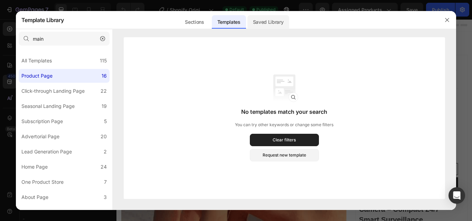
click at [257, 22] on div "Saved Library" at bounding box center [268, 22] width 42 height 14
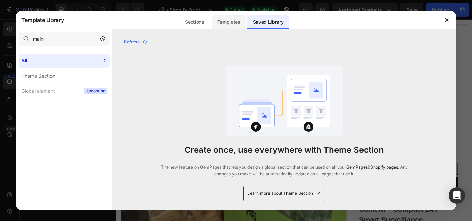
click at [227, 27] on div "Templates" at bounding box center [229, 22] width 34 height 14
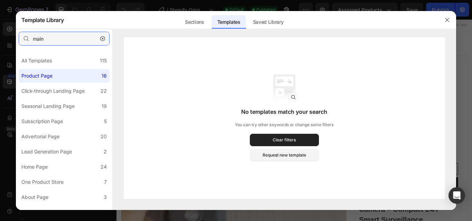
click at [54, 41] on input "main" at bounding box center [64, 39] width 91 height 14
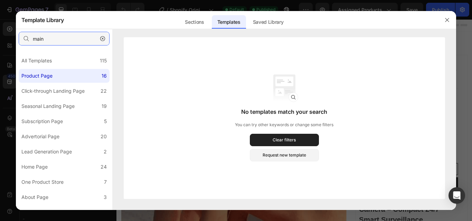
click at [54, 41] on input "main" at bounding box center [64, 39] width 91 height 14
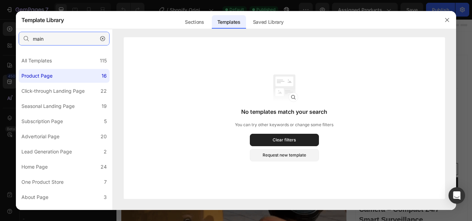
paste input "gem-1758757327-template"
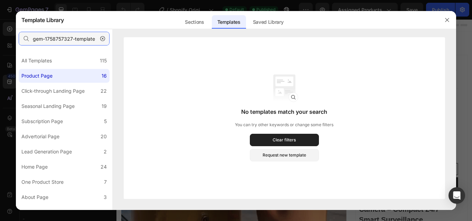
type input "gem-1758757327-template"
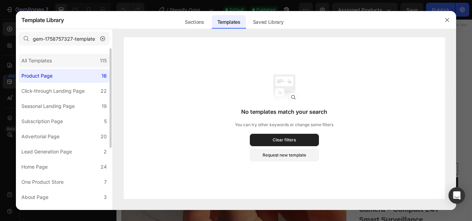
click at [40, 62] on div "All Templates" at bounding box center [36, 61] width 30 height 8
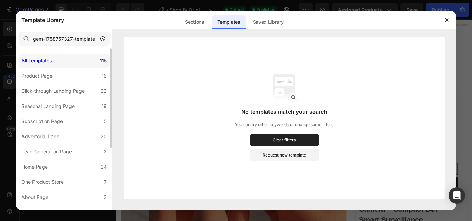
click at [40, 62] on div "All Templates" at bounding box center [36, 61] width 30 height 8
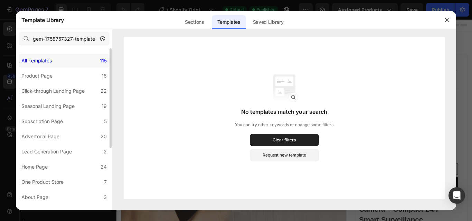
click at [40, 62] on div "All Templates" at bounding box center [36, 61] width 30 height 8
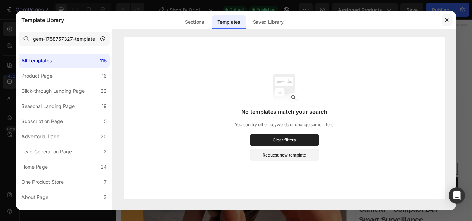
click at [446, 18] on icon "button" at bounding box center [447, 20] width 6 height 6
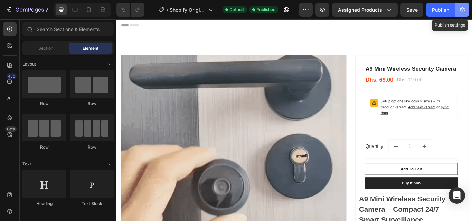
click at [457, 13] on button "button" at bounding box center [462, 10] width 14 height 14
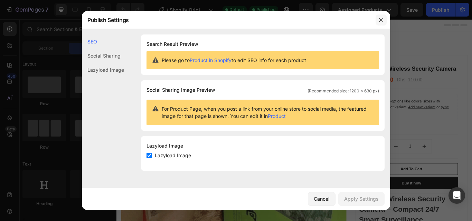
click at [383, 17] on button "button" at bounding box center [380, 20] width 11 height 11
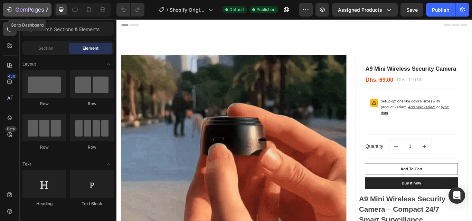
click at [23, 11] on icon "button" at bounding box center [30, 10] width 28 height 6
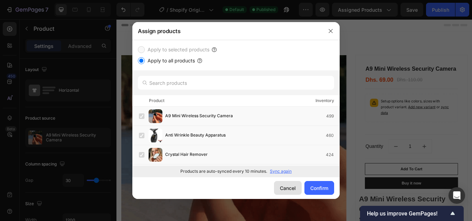
click at [285, 187] on div "Cancel" at bounding box center [288, 188] width 16 height 7
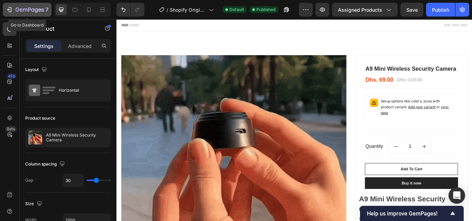
click at [8, 10] on icon "button" at bounding box center [8, 10] width 3 height 2
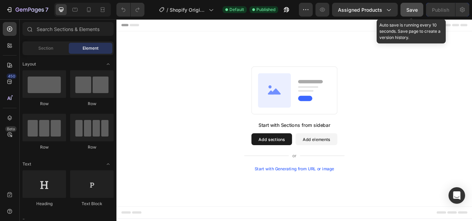
click at [415, 10] on span "Save" at bounding box center [411, 10] width 11 height 6
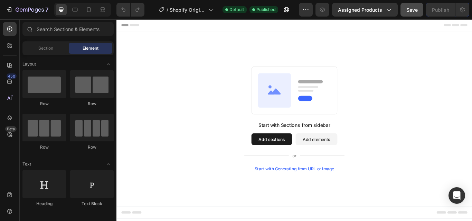
click at [302, 157] on button "Add sections" at bounding box center [296, 160] width 47 height 14
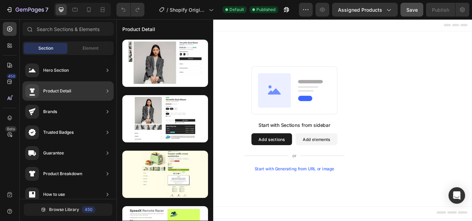
click at [74, 94] on div "Product Detail" at bounding box center [67, 90] width 91 height 19
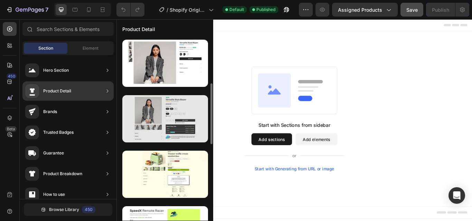
scroll to position [35, 0]
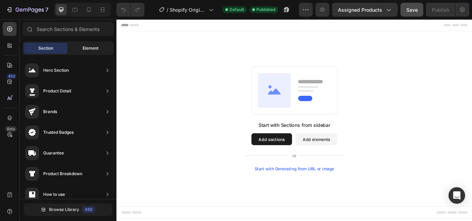
click at [80, 48] on div "Element" at bounding box center [91, 48] width 44 height 11
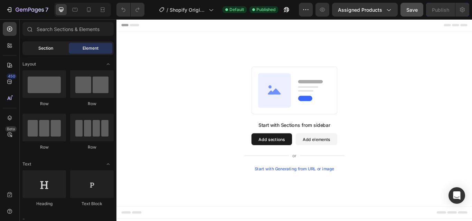
click at [55, 49] on div "Section" at bounding box center [46, 48] width 44 height 11
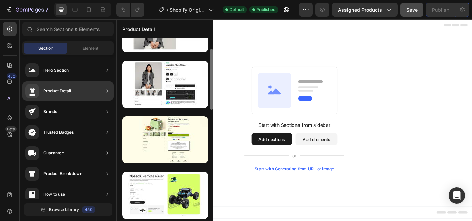
click at [57, 90] on div "Product Detail" at bounding box center [57, 91] width 28 height 7
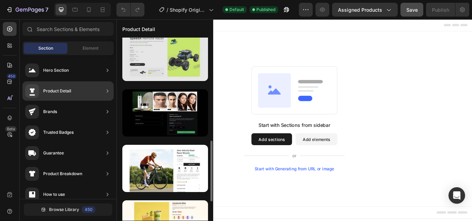
scroll to position [276, 0]
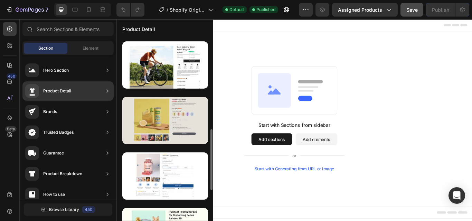
click at [160, 111] on div at bounding box center [165, 120] width 86 height 47
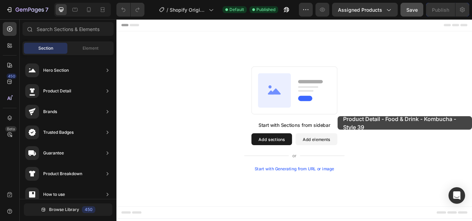
drag, startPoint x: 277, startPoint y: 138, endPoint x: 374, endPoint y: 133, distance: 97.5
click at [374, 133] on div "Start with Sections from sidebar Add sections Add elements Start with Generatin…" at bounding box center [323, 136] width 365 height 122
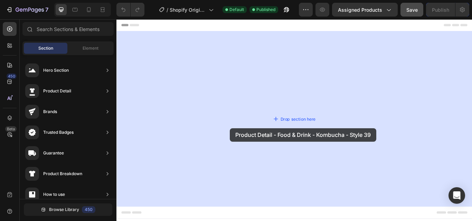
drag, startPoint x: 263, startPoint y: 154, endPoint x: 231, endPoint y: 149, distance: 33.3
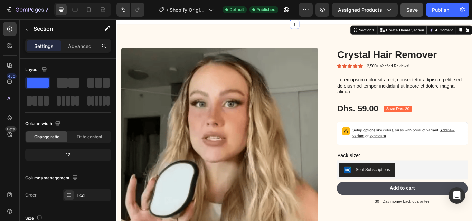
scroll to position [0, 0]
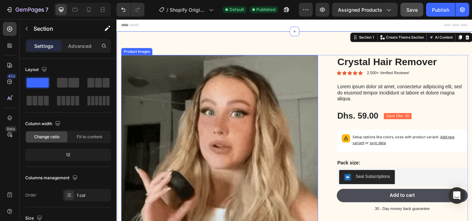
click at [216, 147] on img at bounding box center [236, 175] width 229 height 229
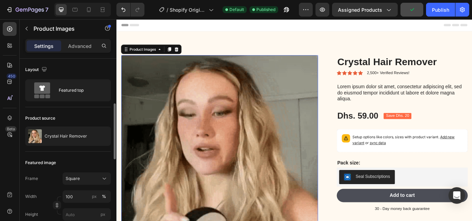
scroll to position [35, 0]
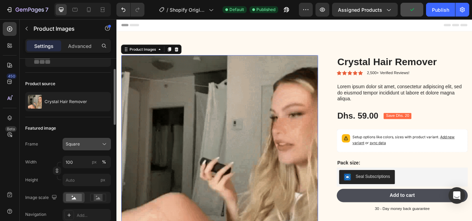
click at [82, 144] on div "Square" at bounding box center [83, 144] width 34 height 6
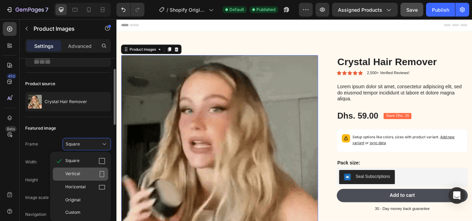
click at [83, 177] on div "Vertical" at bounding box center [85, 174] width 40 height 7
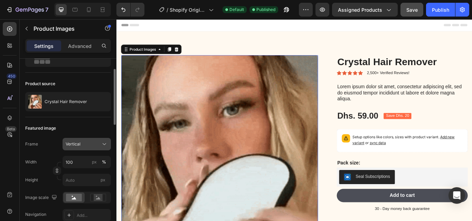
click at [70, 145] on span "Vertical" at bounding box center [73, 144] width 15 height 6
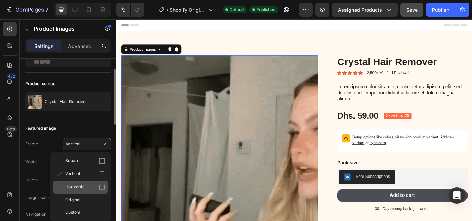
scroll to position [69, 0]
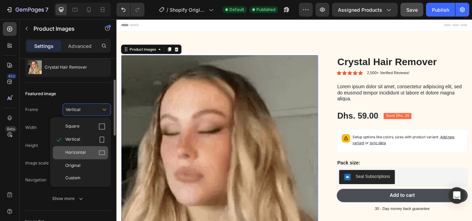
click at [86, 152] on div "Horizontal" at bounding box center [85, 153] width 40 height 7
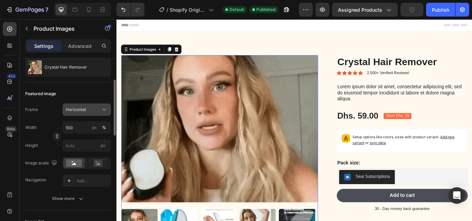
click at [83, 109] on span "Horizontal" at bounding box center [76, 110] width 20 height 6
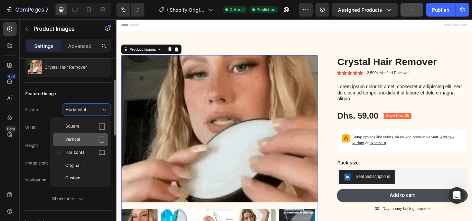
click at [82, 138] on div "Vertical" at bounding box center [85, 139] width 40 height 7
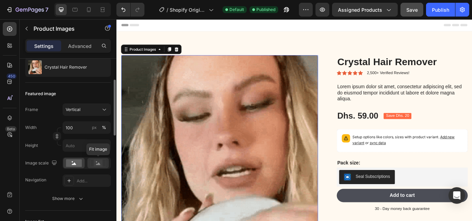
click at [98, 165] on icon at bounding box center [98, 164] width 4 height 2
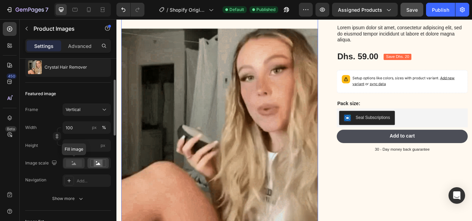
click at [71, 166] on rect at bounding box center [74, 164] width 16 height 8
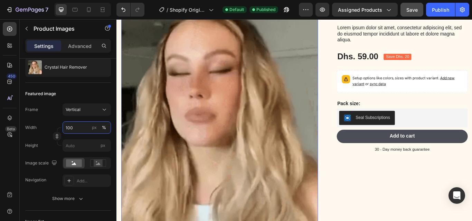
click at [74, 125] on input "100" at bounding box center [86, 128] width 48 height 12
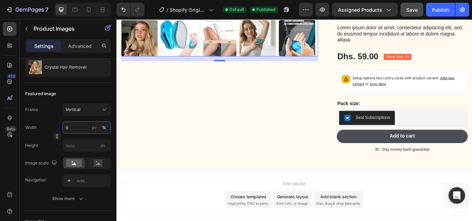
type input "70"
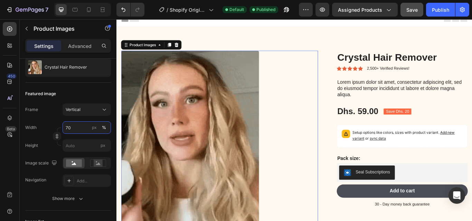
scroll to position [0, 0]
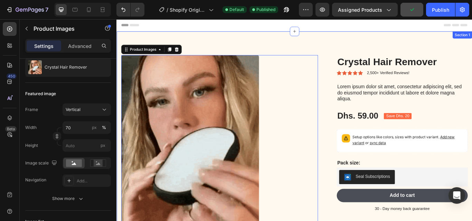
click at [363, 46] on div "Product Images 16 Crystal Hair Remover Product Title Icon Icon Icon Icon Icon I…" at bounding box center [323, 192] width 414 height 319
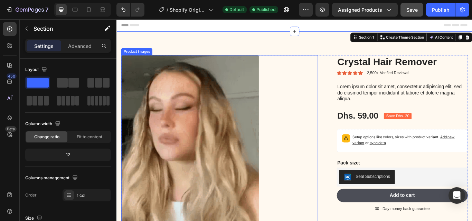
click at [202, 139] on img at bounding box center [202, 168] width 161 height 214
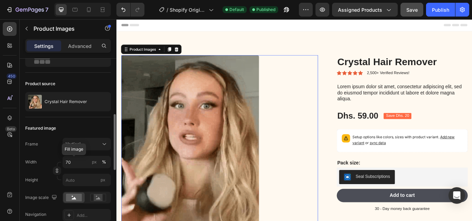
scroll to position [69, 0]
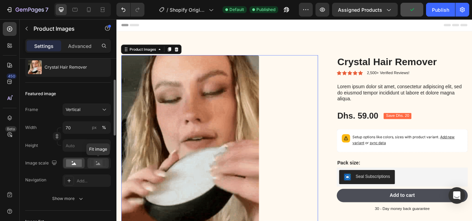
click at [97, 163] on rect at bounding box center [98, 163] width 9 height 7
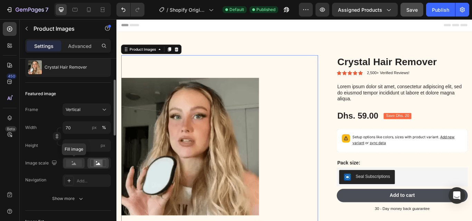
click at [71, 164] on rect at bounding box center [74, 164] width 16 height 8
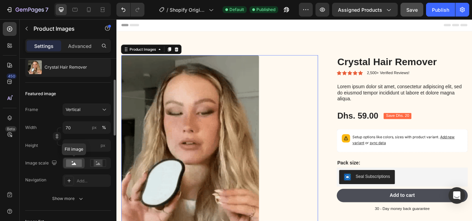
scroll to position [138, 0]
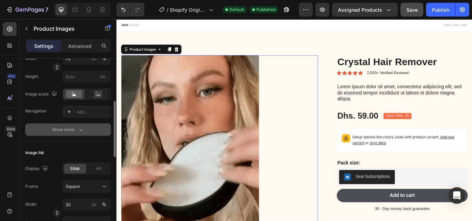
click at [77, 127] on icon "button" at bounding box center [80, 129] width 7 height 7
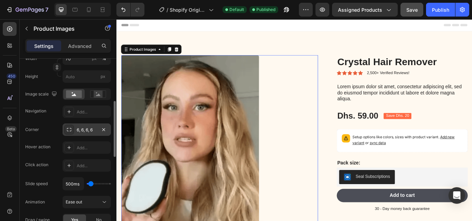
click at [78, 131] on div "6, 6, 6, 6" at bounding box center [87, 130] width 20 height 6
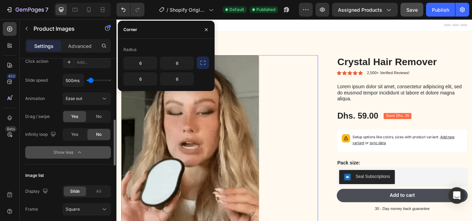
scroll to position [276, 0]
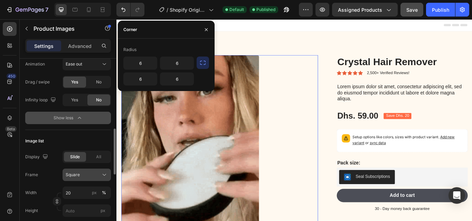
click at [89, 175] on div "Square" at bounding box center [83, 175] width 34 height 6
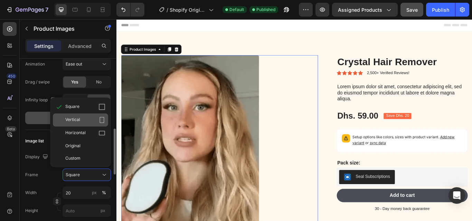
click at [84, 123] on div "Vertical" at bounding box center [85, 120] width 40 height 7
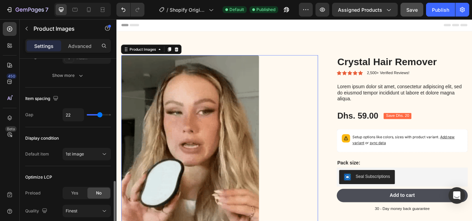
scroll to position [537, 0]
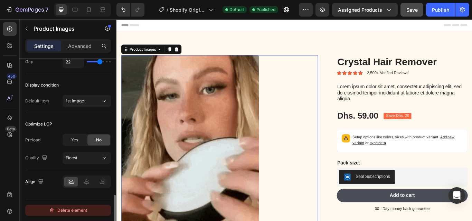
click at [81, 210] on div "Delete element" at bounding box center [68, 210] width 38 height 8
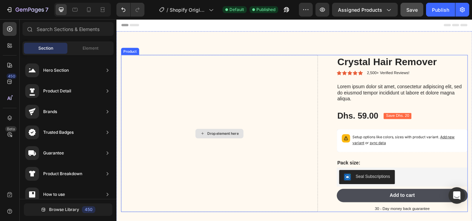
scroll to position [0, 0]
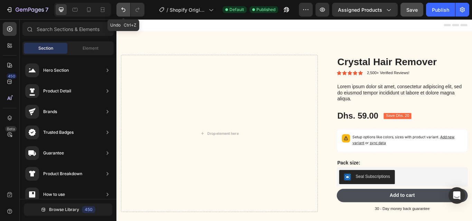
click at [122, 9] on icon "Undo/Redo" at bounding box center [123, 10] width 4 height 4
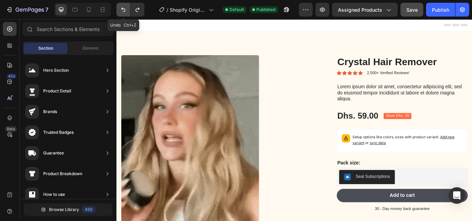
click at [122, 9] on icon "Undo/Redo" at bounding box center [123, 10] width 4 height 4
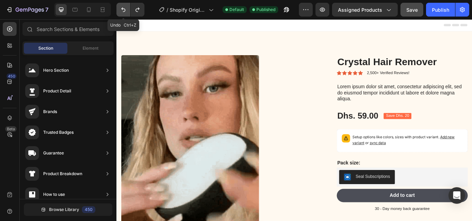
click at [122, 9] on icon "Undo/Redo" at bounding box center [123, 10] width 4 height 4
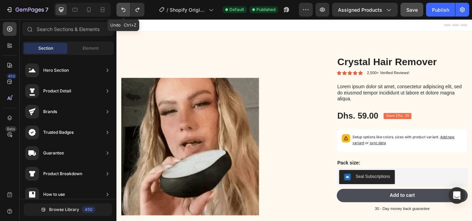
click at [122, 9] on icon "Undo/Redo" at bounding box center [123, 10] width 4 height 4
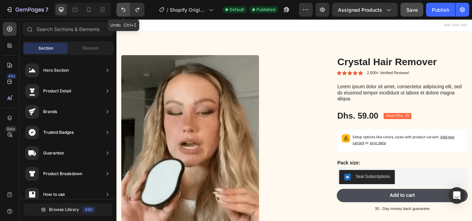
click at [122, 9] on icon "Undo/Redo" at bounding box center [123, 10] width 4 height 4
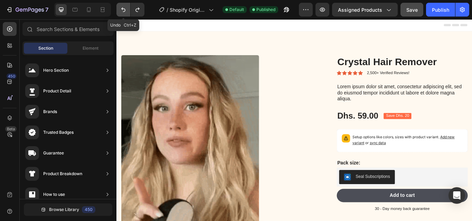
click at [122, 9] on icon "Undo/Redo" at bounding box center [123, 10] width 4 height 4
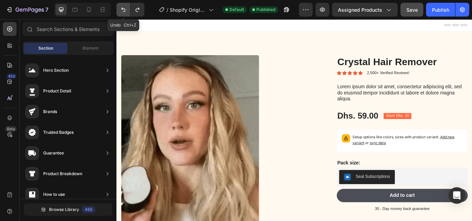
click at [122, 9] on icon "Undo/Redo" at bounding box center [123, 10] width 4 height 4
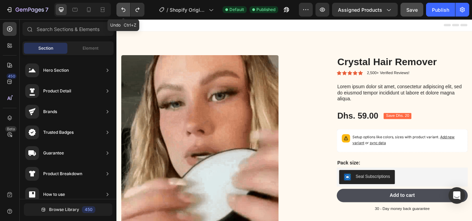
click at [122, 9] on icon "Undo/Redo" at bounding box center [123, 10] width 4 height 4
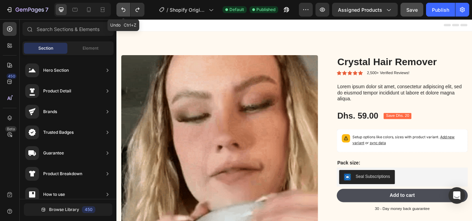
click at [122, 9] on icon "Undo/Redo" at bounding box center [123, 10] width 4 height 4
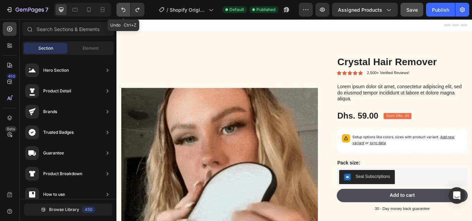
click at [122, 9] on icon "Undo/Redo" at bounding box center [123, 10] width 4 height 4
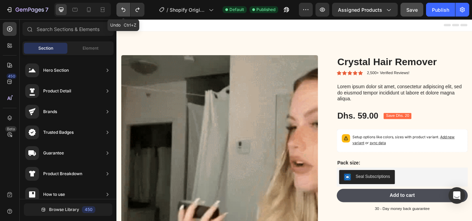
click at [122, 9] on icon "Undo/Redo" at bounding box center [123, 10] width 4 height 4
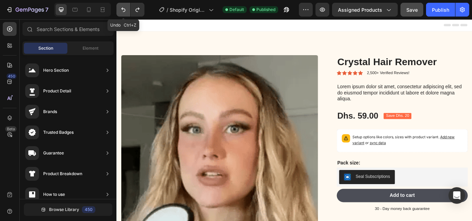
click at [122, 9] on icon "Undo/Redo" at bounding box center [123, 10] width 4 height 4
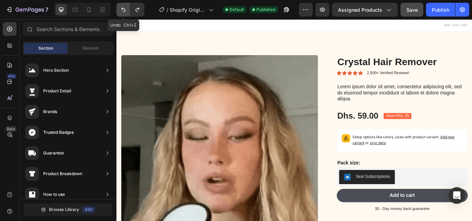
click at [122, 9] on icon "Undo/Redo" at bounding box center [123, 10] width 4 height 4
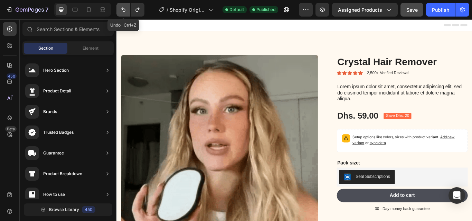
click at [122, 9] on icon "Undo/Redo" at bounding box center [123, 10] width 4 height 4
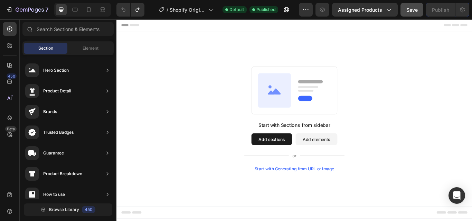
click at [310, 191] on div "Start with Generating from URL or image" at bounding box center [323, 194] width 93 height 6
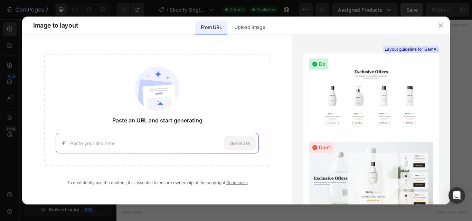
click at [91, 147] on div "Generate" at bounding box center [157, 143] width 203 height 21
click at [83, 147] on div "Generate" at bounding box center [157, 143] width 203 height 21
click at [83, 143] on input at bounding box center [145, 143] width 151 height 7
paste input "[URL][DOMAIN_NAME]"
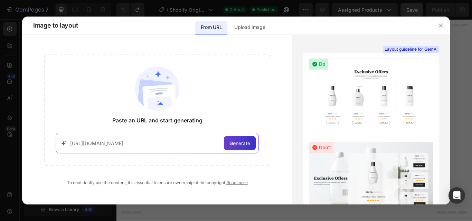
type input "[URL][DOMAIN_NAME]"
click at [234, 146] on span "Generate" at bounding box center [239, 143] width 21 height 7
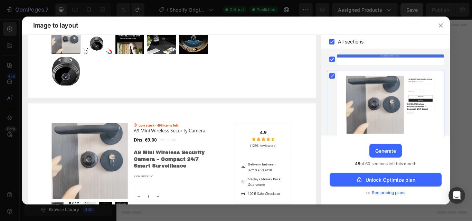
scroll to position [104, 0]
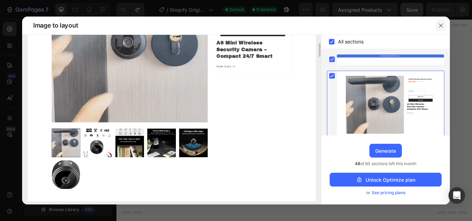
click at [441, 26] on icon "button" at bounding box center [441, 26] width 6 height 6
